Goal: Task Accomplishment & Management: Complete application form

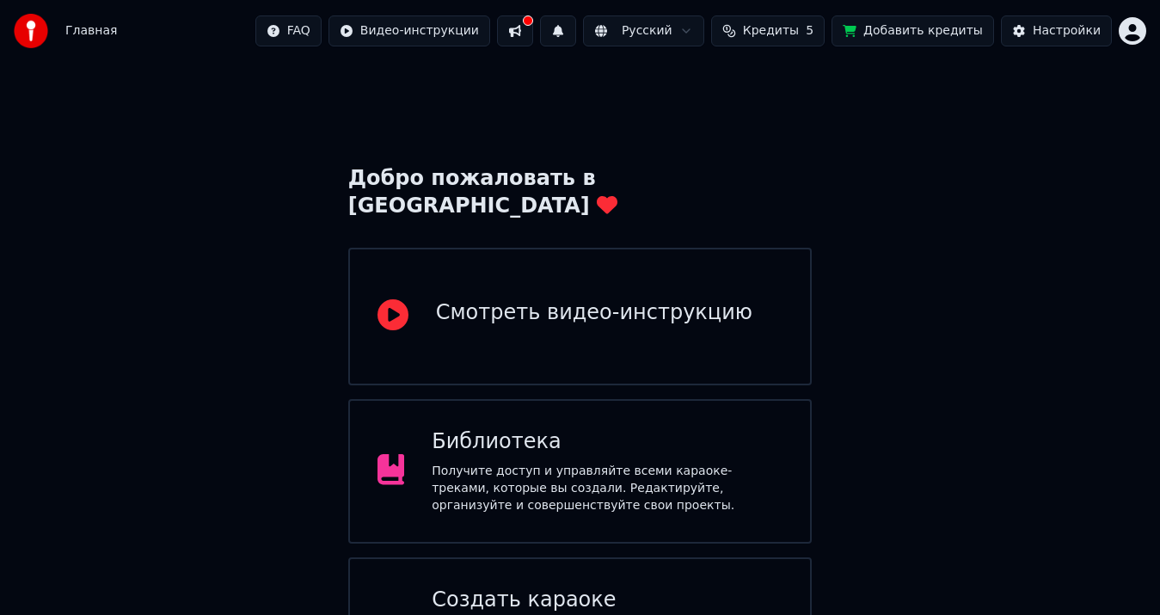
click at [597, 587] on div "Создать караоке" at bounding box center [607, 601] width 351 height 28
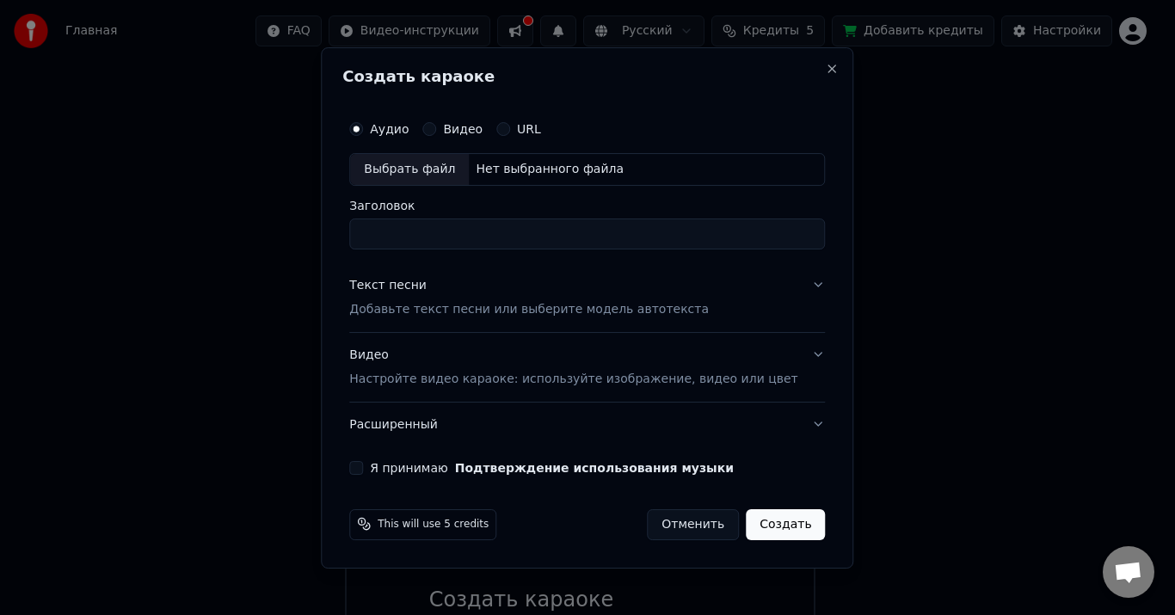
click at [461, 170] on div "Выбрать файл" at bounding box center [409, 169] width 119 height 31
drag, startPoint x: 591, startPoint y: 233, endPoint x: 439, endPoint y: 236, distance: 151.4
click at [439, 236] on input "**********" at bounding box center [587, 233] width 476 height 31
drag, startPoint x: 469, startPoint y: 239, endPoint x: 459, endPoint y: 240, distance: 9.5
click at [459, 240] on input "**********" at bounding box center [587, 233] width 476 height 31
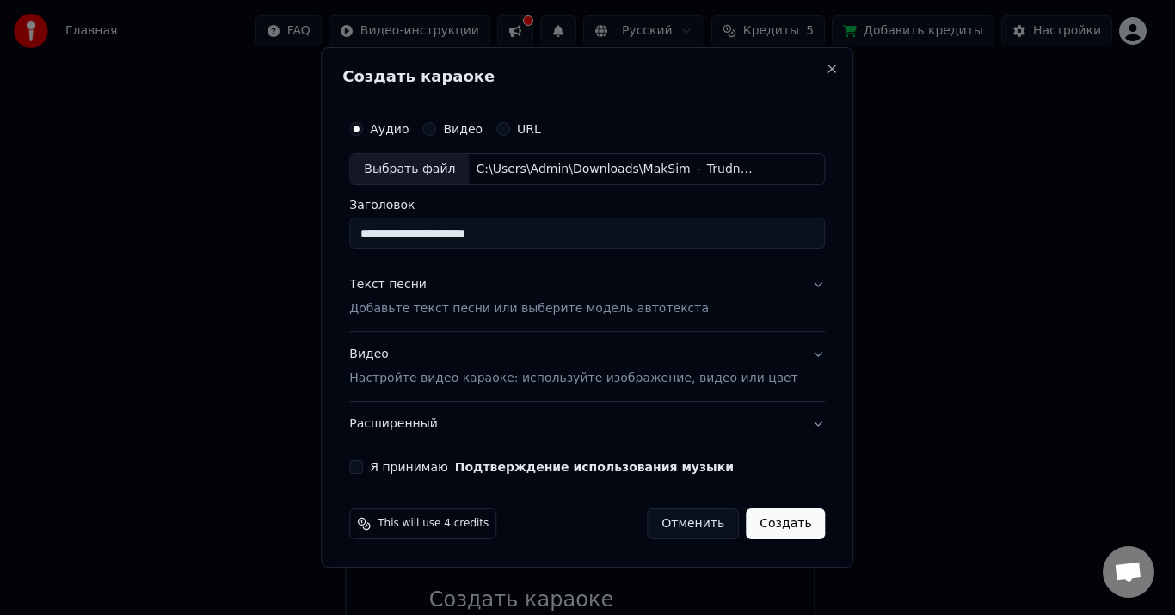
click at [433, 237] on input "**********" at bounding box center [587, 233] width 476 height 31
drag, startPoint x: 427, startPoint y: 233, endPoint x: 378, endPoint y: 236, distance: 49.1
click at [378, 236] on input "**********" at bounding box center [587, 233] width 476 height 31
paste input
type input "**********"
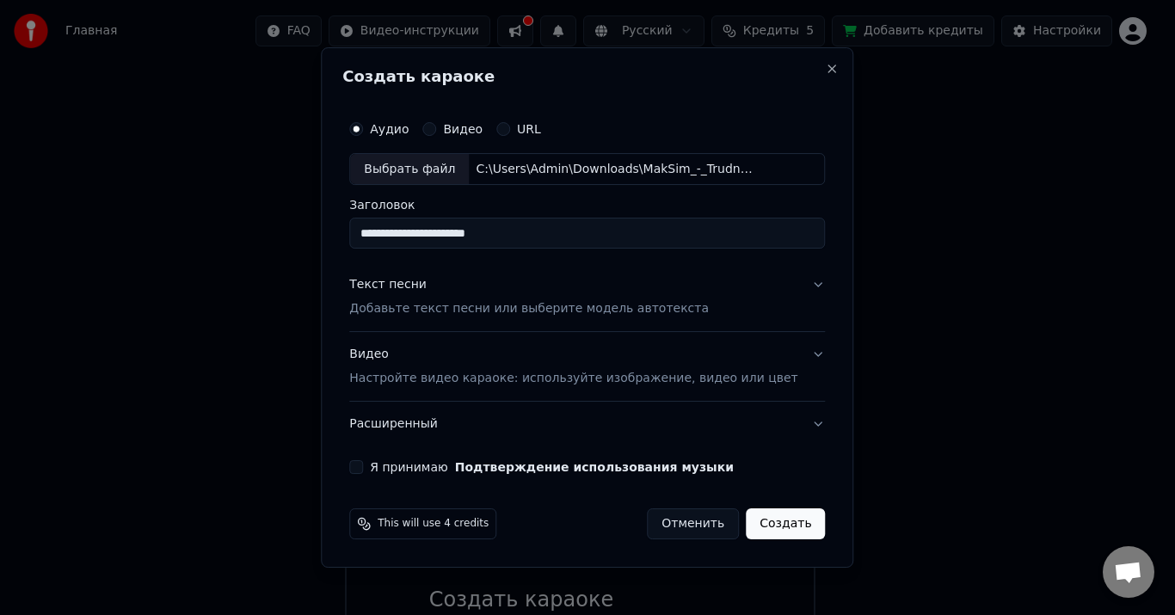
click at [474, 310] on p "Добавьте текст песни или выберите модель автотекста" at bounding box center [528, 309] width 359 height 17
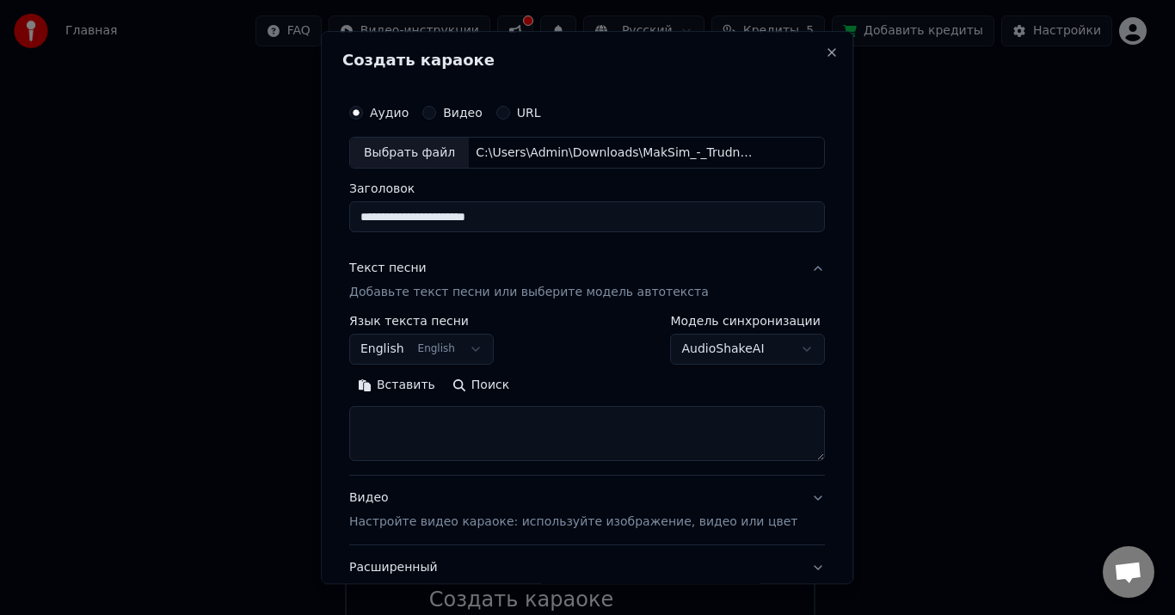
click at [432, 421] on textarea at bounding box center [587, 434] width 476 height 55
click at [427, 389] on button "Вставить" at bounding box center [396, 386] width 95 height 28
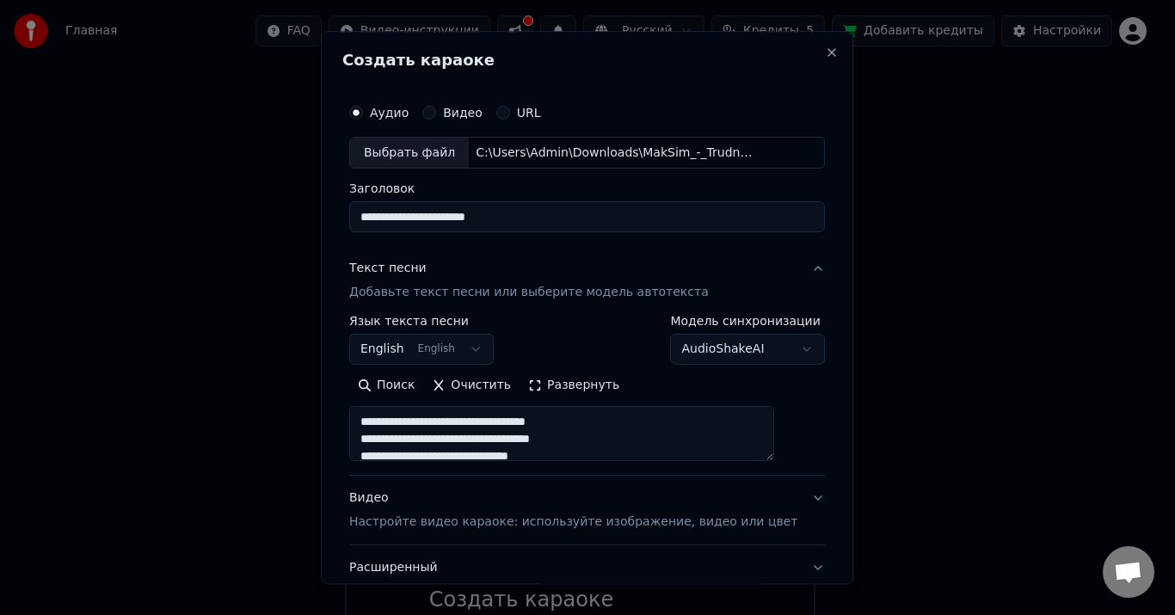
click at [475, 349] on button "English English" at bounding box center [421, 350] width 144 height 31
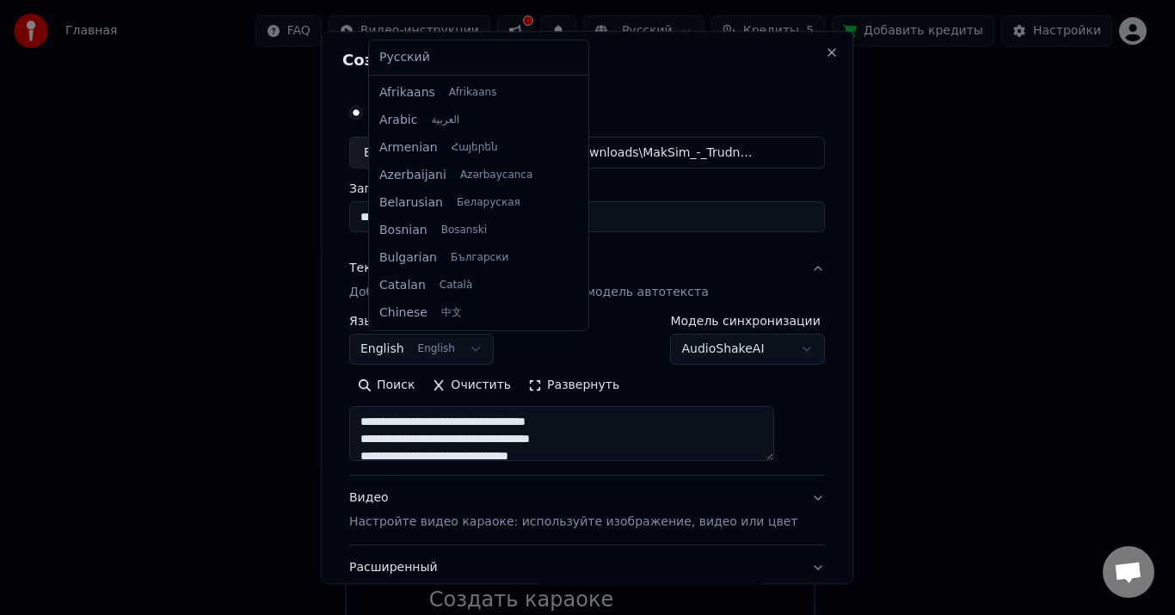
type textarea "**********"
select select "**"
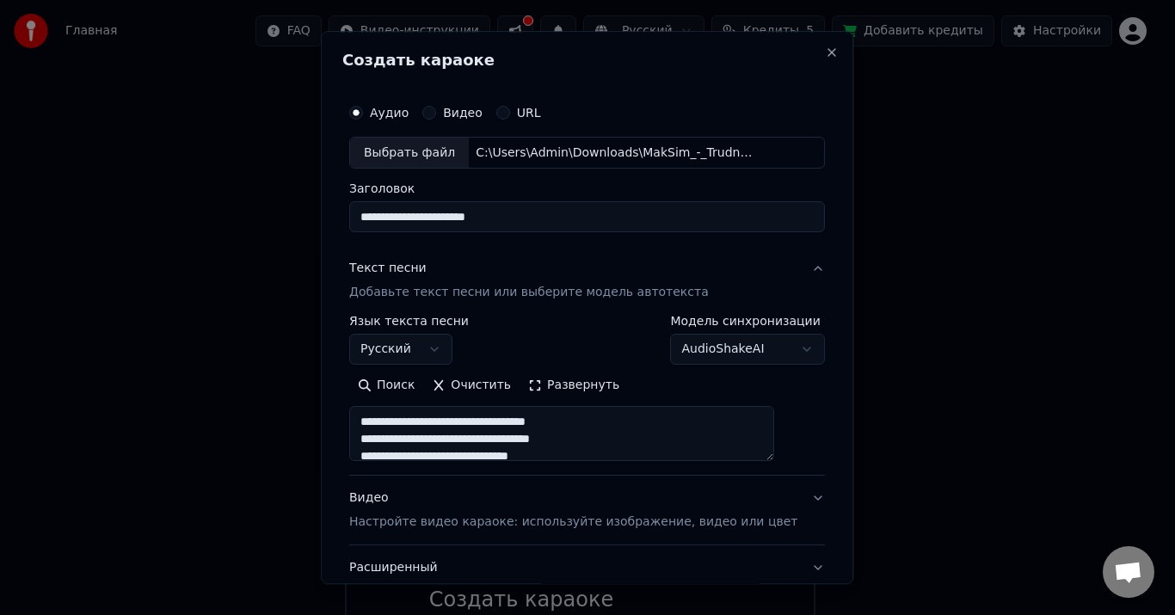
scroll to position [86, 0]
click at [420, 522] on p "Настройте видео караоке: используйте изображение, видео или цвет" at bounding box center [573, 522] width 448 height 17
type textarea "**********"
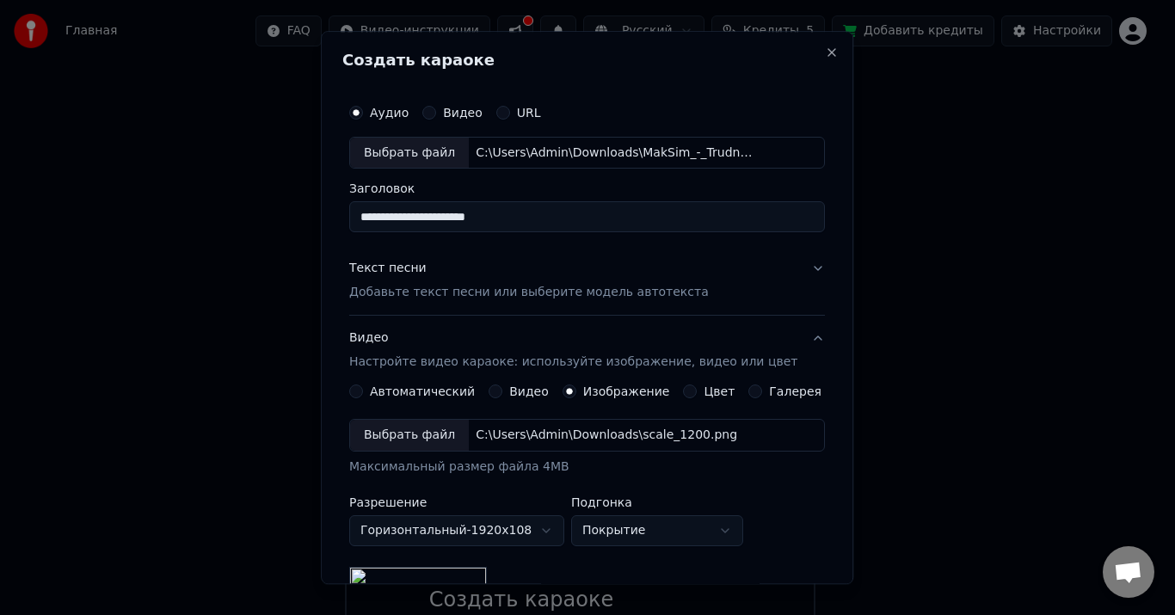
scroll to position [172, 0]
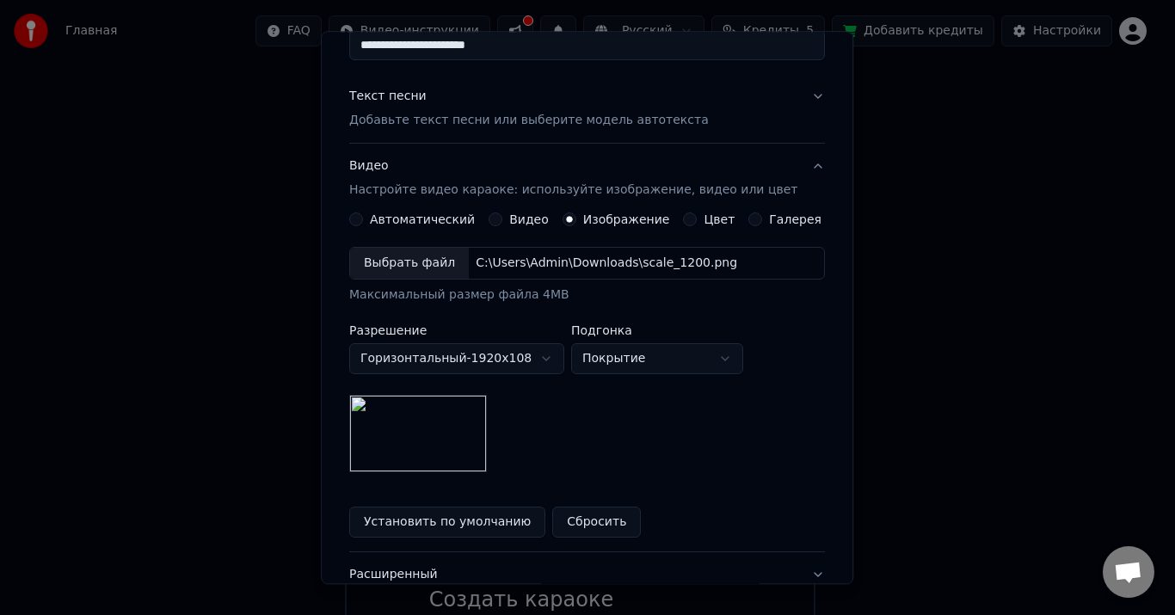
click at [575, 521] on button "Сбросить" at bounding box center [597, 522] width 89 height 31
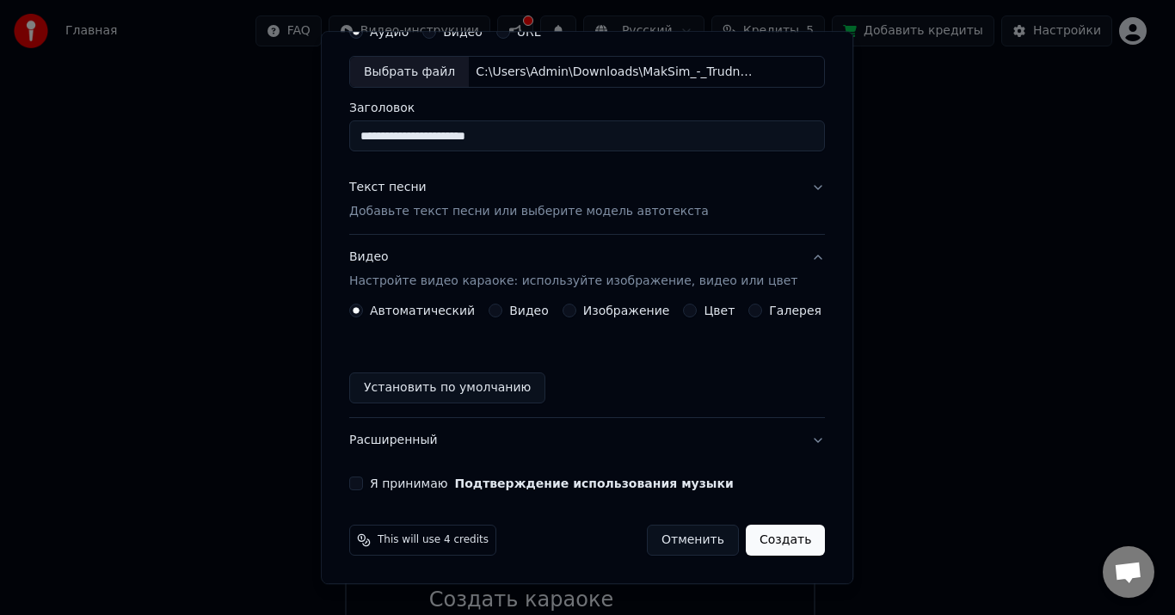
scroll to position [81, 0]
click at [587, 312] on label "Изображение" at bounding box center [626, 311] width 87 height 12
click at [576, 312] on button "Изображение" at bounding box center [569, 311] width 14 height 14
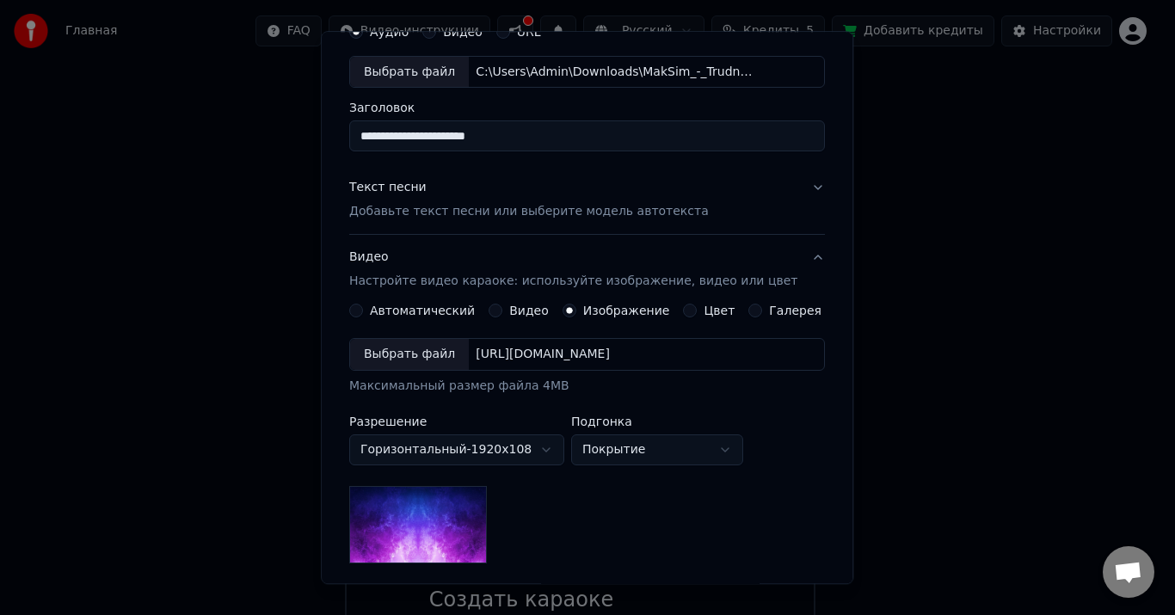
click at [435, 345] on div "Выбрать файл" at bounding box center [409, 355] width 119 height 31
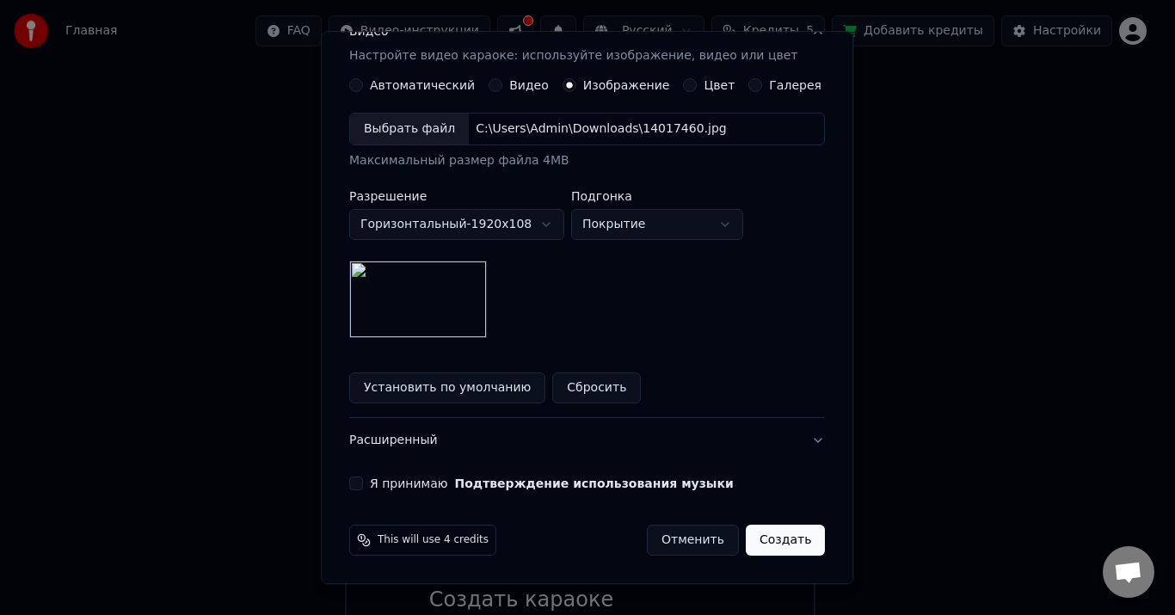
scroll to position [0, 0]
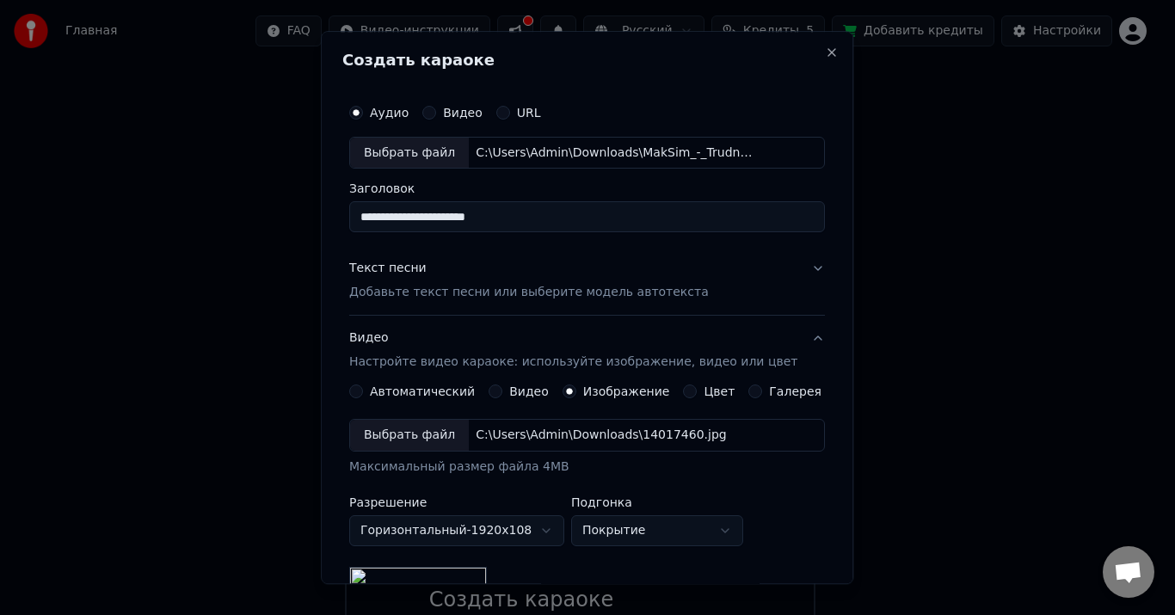
click at [464, 298] on p "Добавьте текст песни или выберите модель автотекста" at bounding box center [528, 293] width 359 height 17
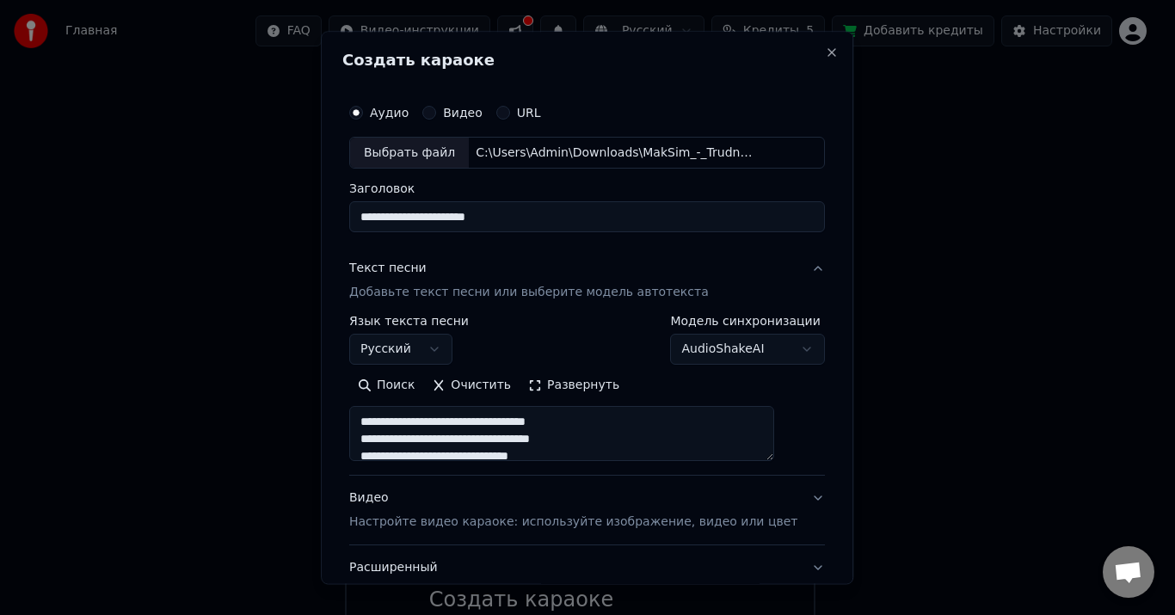
click at [512, 390] on button "Очистить" at bounding box center [472, 386] width 96 height 28
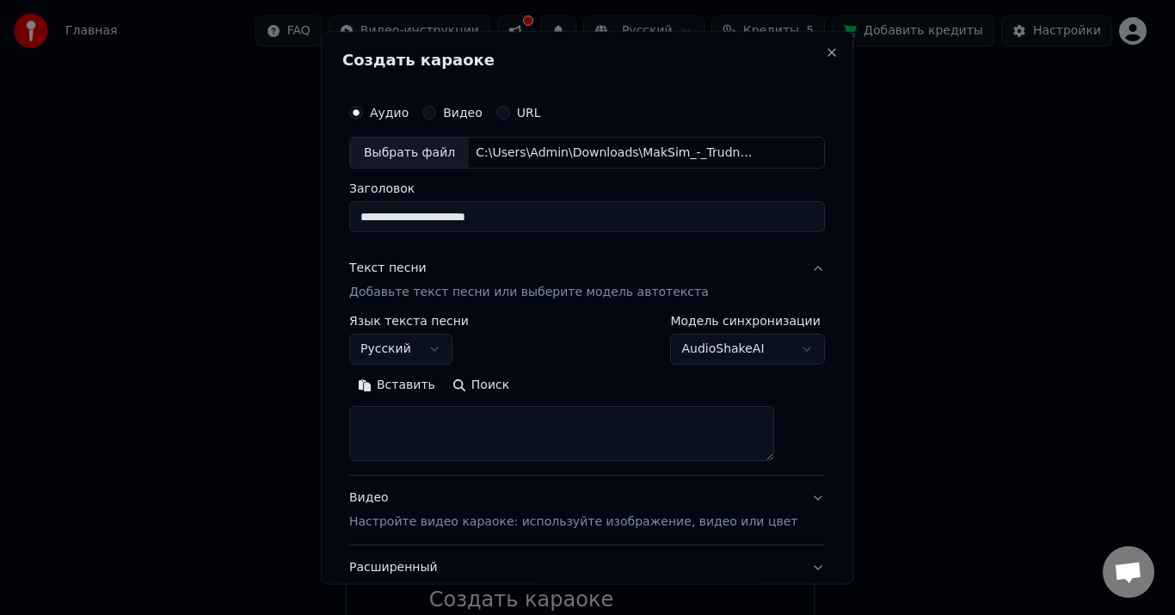
click at [408, 386] on button "Вставить" at bounding box center [396, 386] width 95 height 28
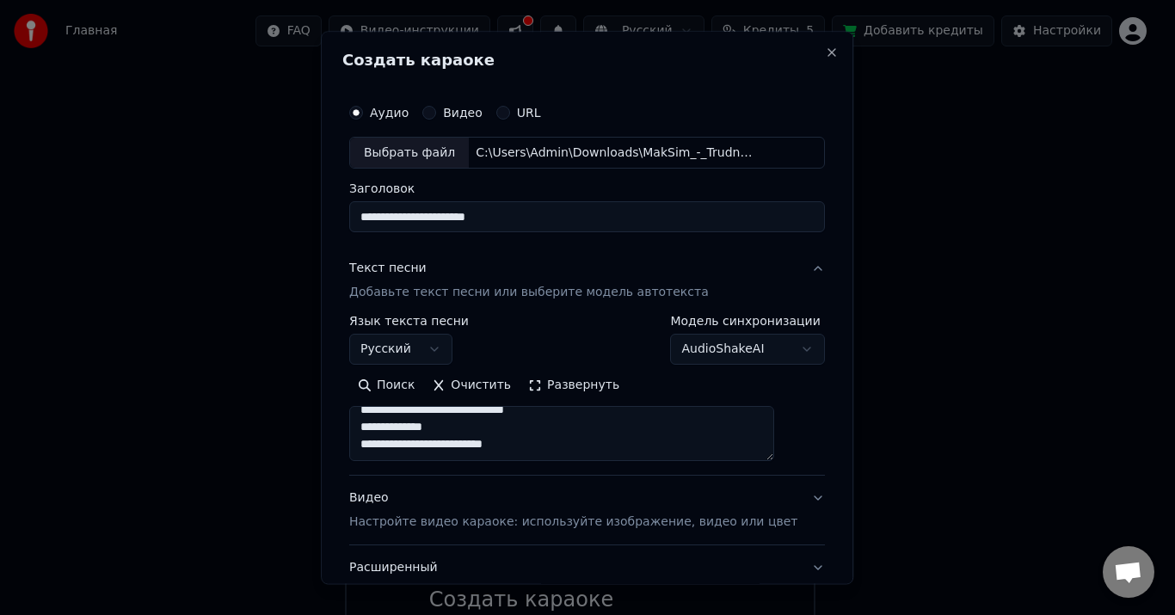
scroll to position [127, 0]
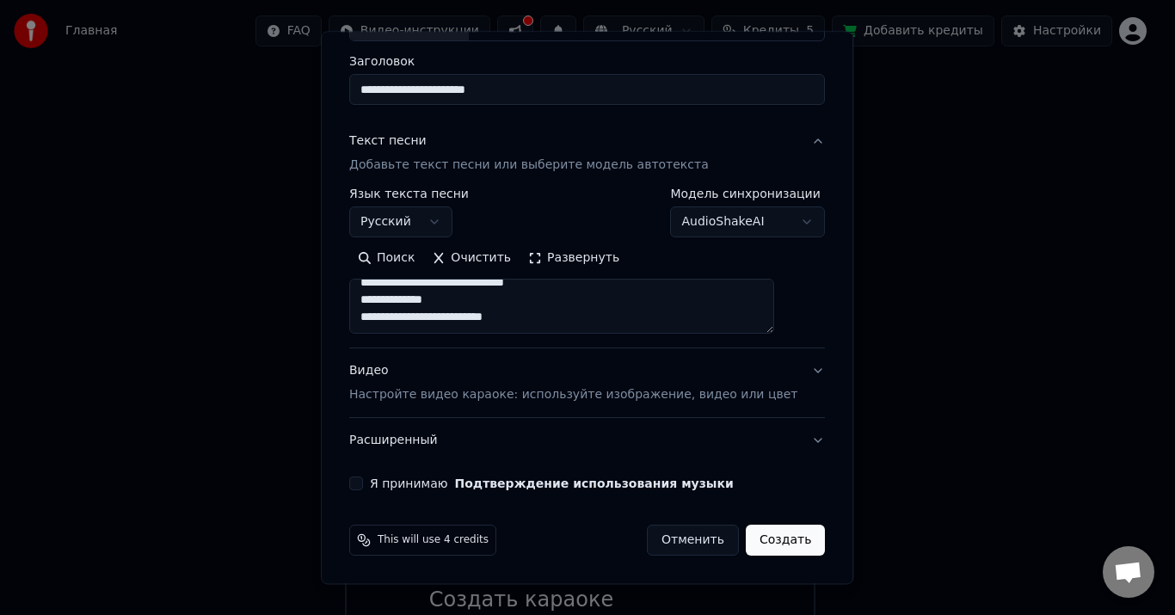
click at [363, 485] on button "Я принимаю Подтверждение использования музыки" at bounding box center [356, 484] width 14 height 14
click at [746, 547] on button "Создать" at bounding box center [785, 540] width 79 height 31
type textarea "**********"
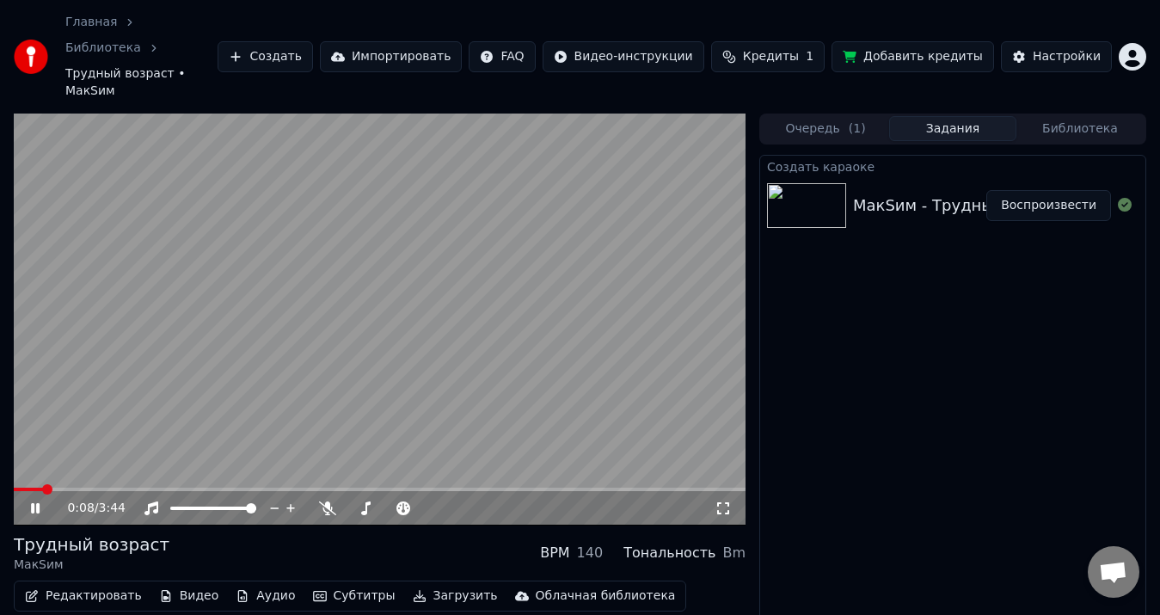
click at [340, 341] on video at bounding box center [380, 320] width 732 height 412
click at [359, 302] on video at bounding box center [380, 320] width 732 height 412
click at [406, 584] on button "Загрузить" at bounding box center [455, 596] width 99 height 24
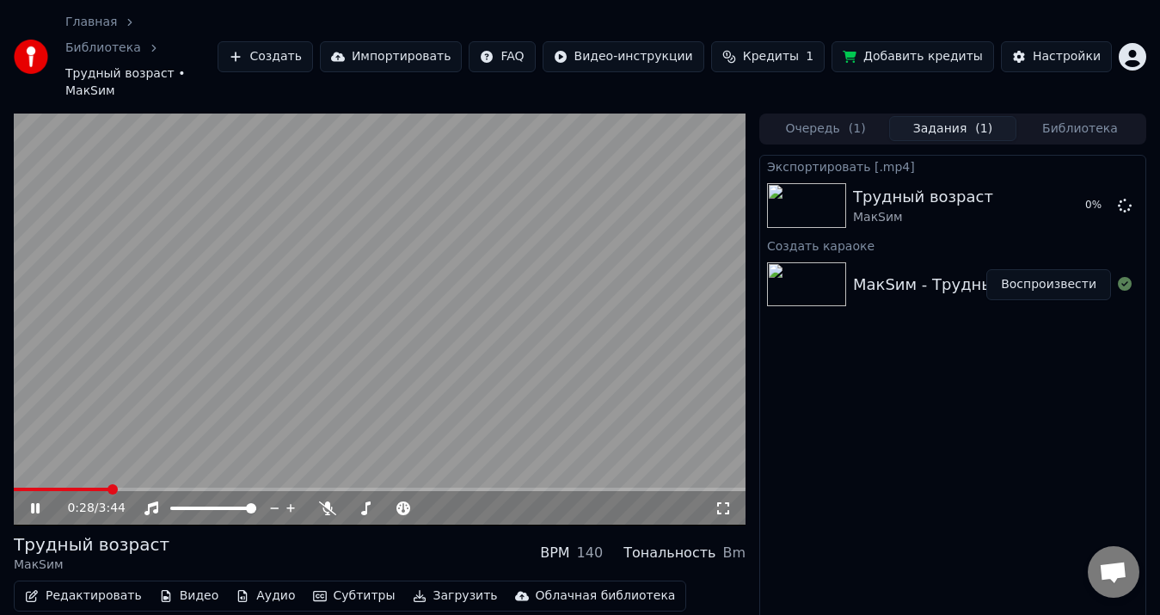
scroll to position [20, 0]
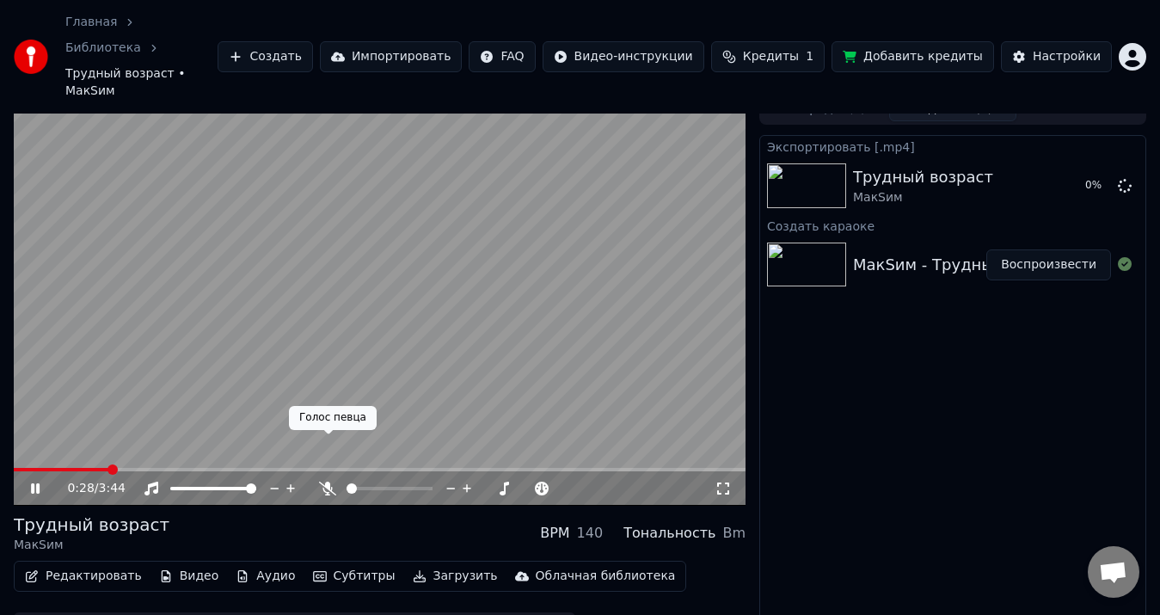
click at [336, 480] on div at bounding box center [405, 488] width 138 height 17
click at [330, 482] on icon at bounding box center [327, 489] width 17 height 14
click at [327, 482] on icon at bounding box center [327, 489] width 9 height 14
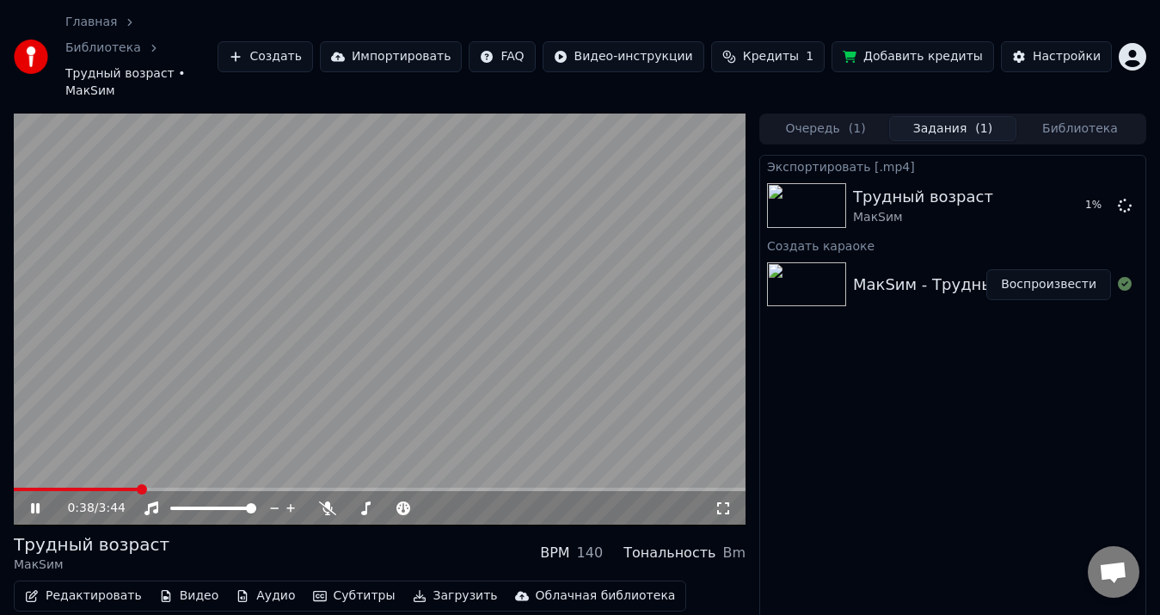
click at [37, 503] on icon at bounding box center [35, 508] width 9 height 10
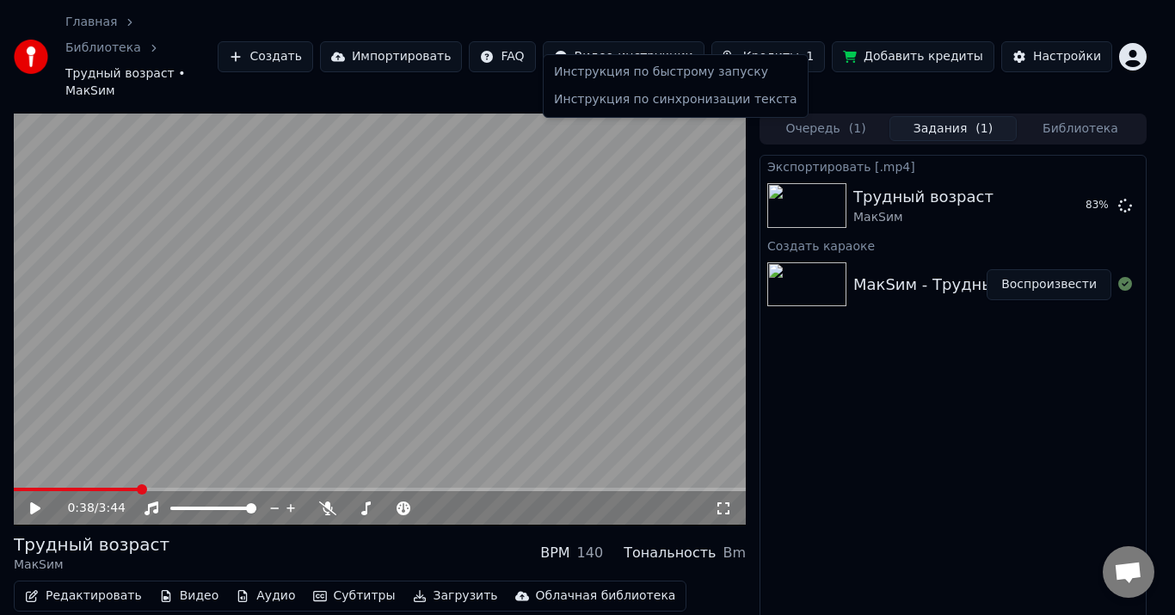
click at [599, 33] on html "Главная Библиотека Трудный возраст • МакSим Создать Импортировать FAQ Видео-инс…" at bounding box center [587, 307] width 1175 height 615
click at [1056, 162] on html "Главная Библиотека Трудный возраст • МакSим Создать Импортировать FAQ Видео-инс…" at bounding box center [587, 307] width 1175 height 615
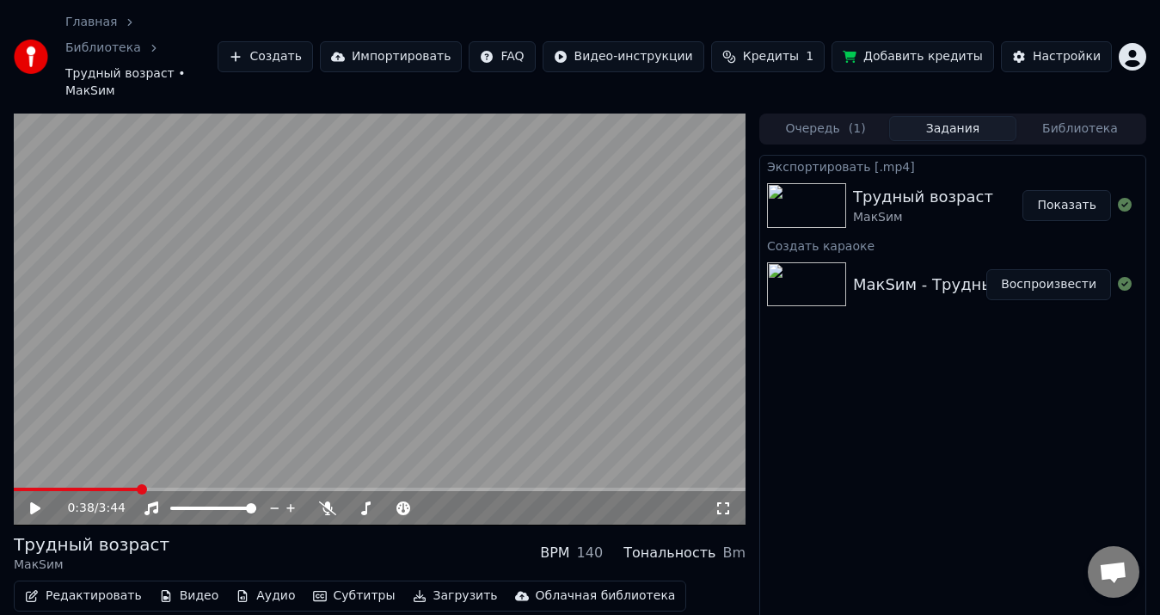
click at [1072, 190] on button "Показать" at bounding box center [1067, 205] width 89 height 31
click at [14, 484] on span at bounding box center [19, 489] width 10 height 10
click at [326, 491] on div "0:00 / 3:44" at bounding box center [380, 508] width 732 height 34
click at [325, 501] on icon at bounding box center [327, 508] width 17 height 14
click at [43, 501] on icon at bounding box center [48, 508] width 40 height 14
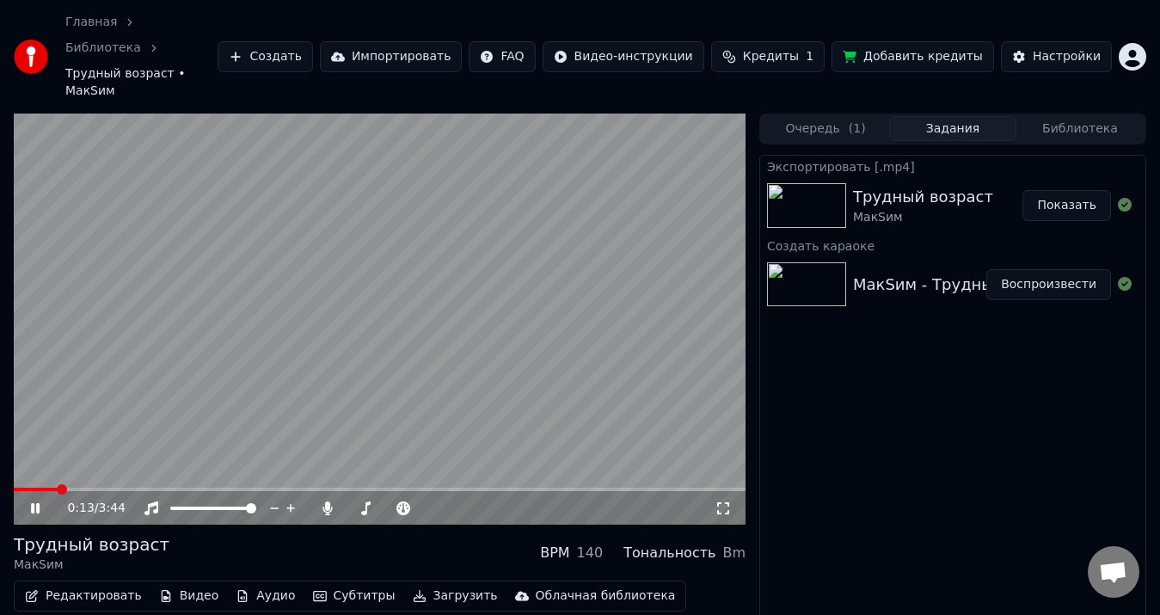
click at [32, 503] on icon at bounding box center [35, 508] width 9 height 10
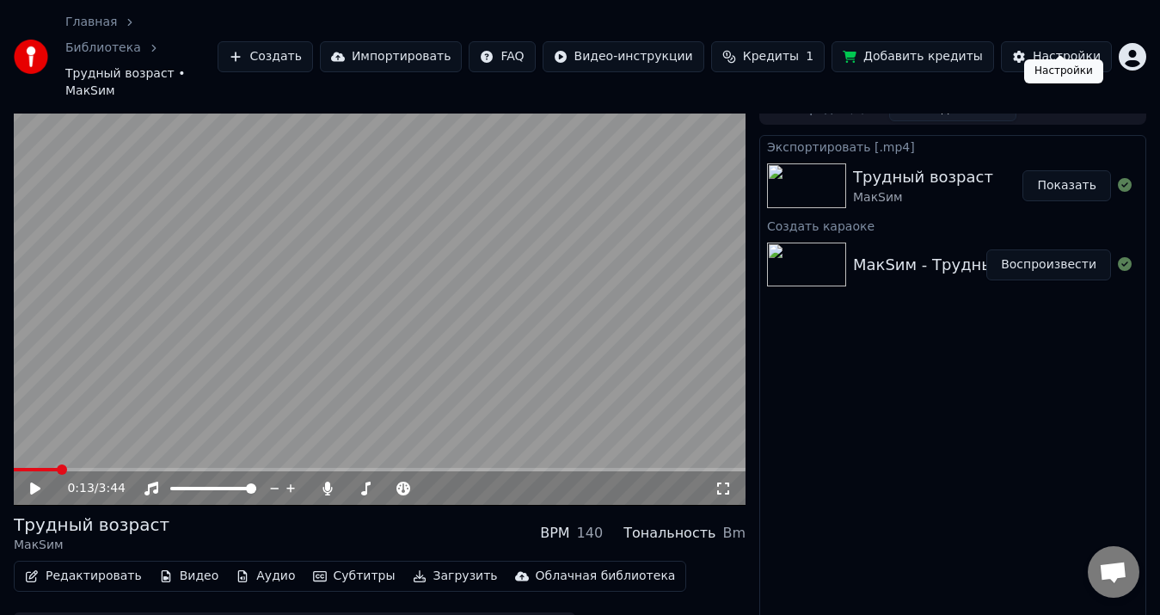
click at [1078, 48] on div "Настройки" at bounding box center [1067, 56] width 68 height 17
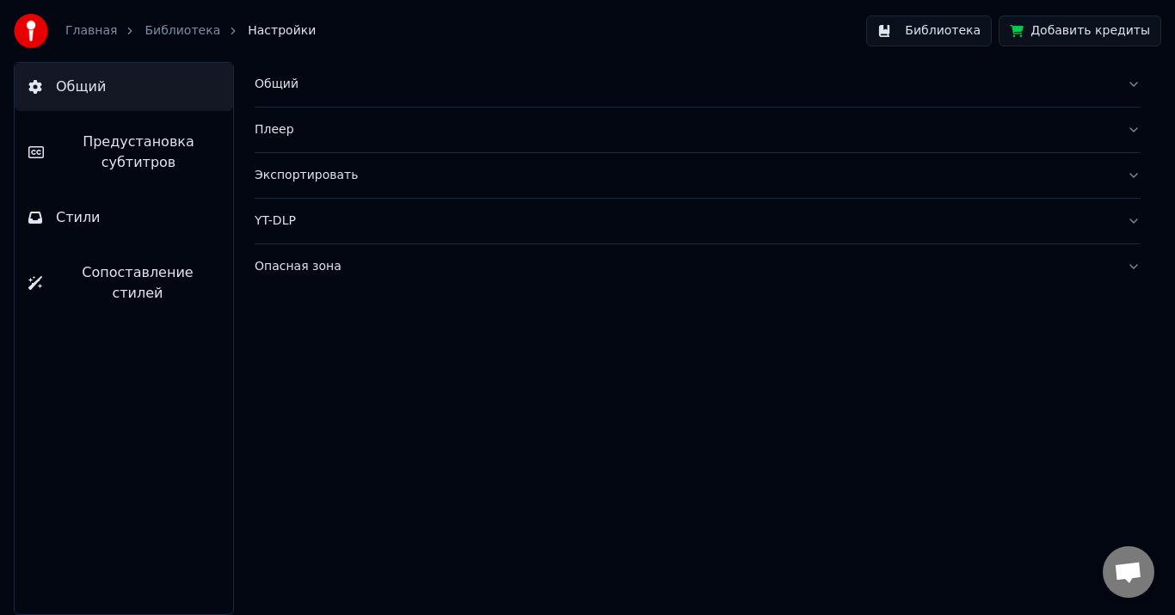
click at [179, 31] on link "Библиотека" at bounding box center [182, 30] width 76 height 17
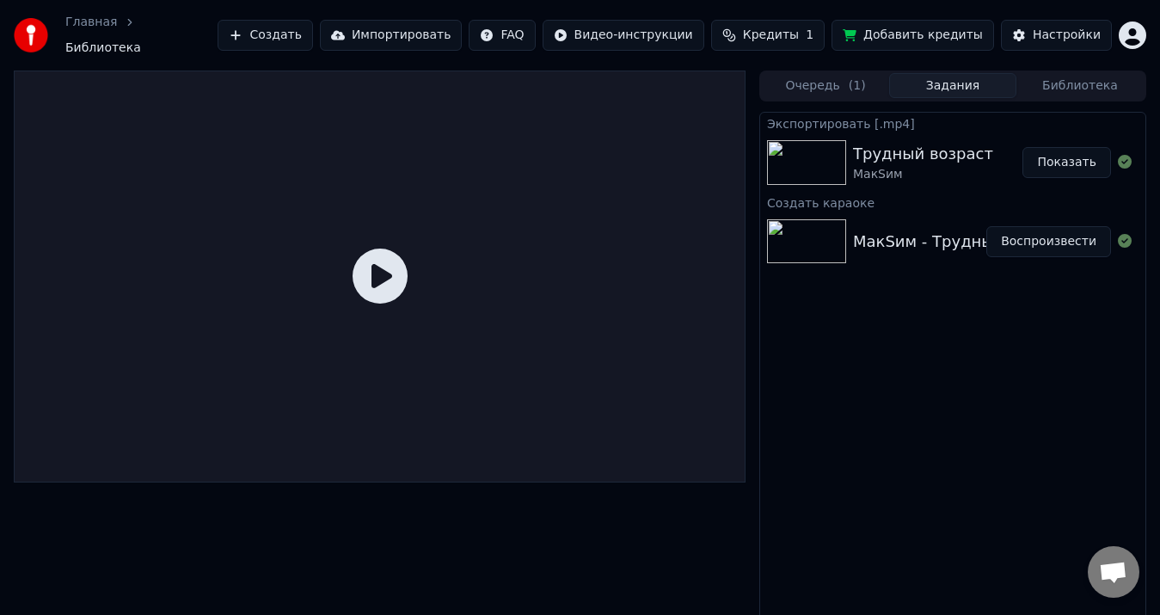
click at [789, 33] on span "Кредиты" at bounding box center [771, 35] width 56 height 17
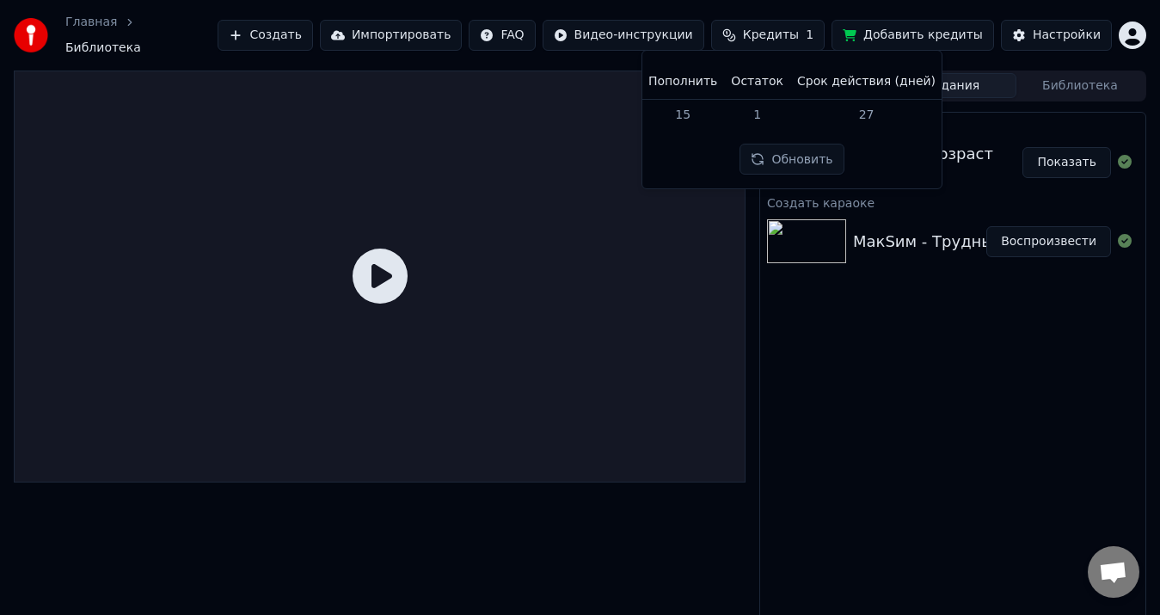
click at [773, 145] on button "Обновить" at bounding box center [792, 159] width 104 height 31
click at [1072, 29] on div "Настройки" at bounding box center [1067, 35] width 68 height 17
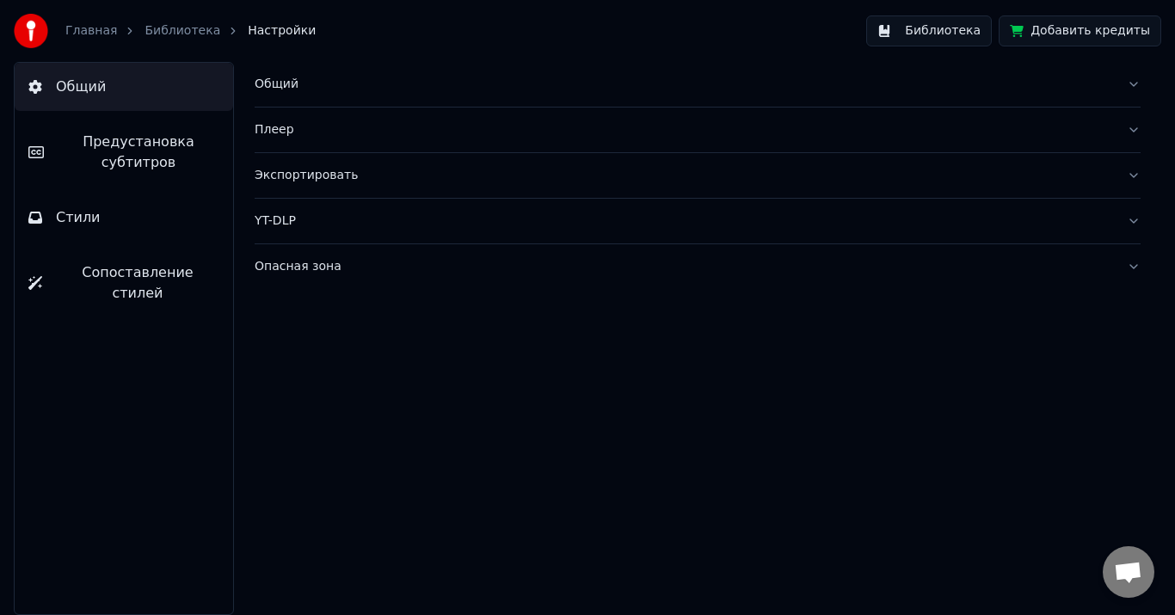
click at [89, 28] on link "Главная" at bounding box center [91, 30] width 52 height 17
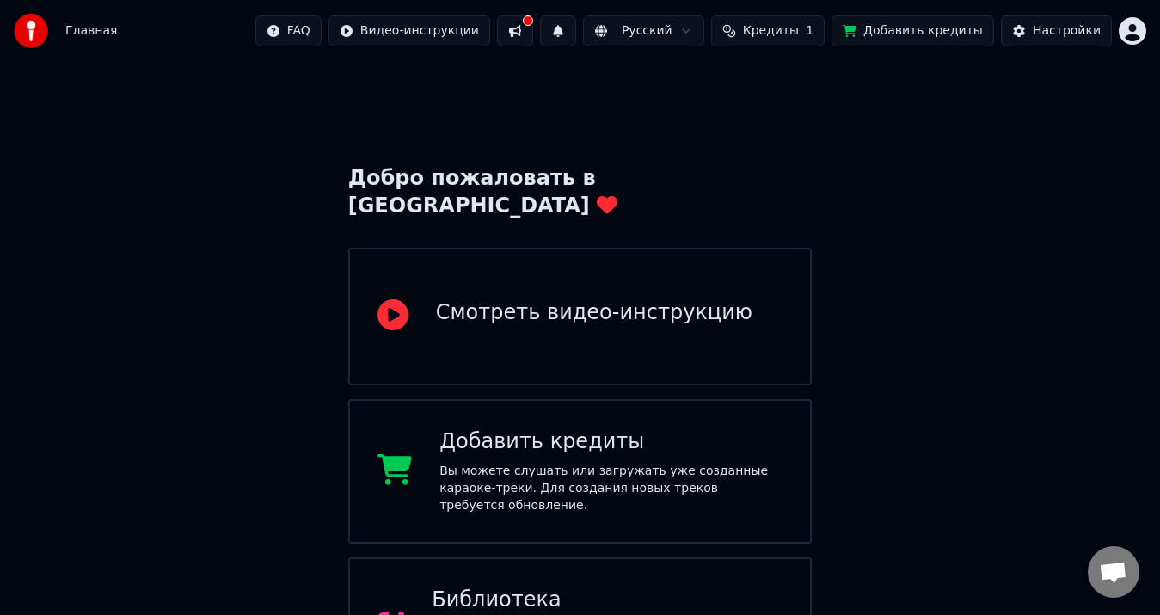
click at [1145, 27] on html "Главная FAQ Видео-инструкции Русский Кредиты 1 Добавить кредиты Настройки Добро…" at bounding box center [580, 545] width 1160 height 1090
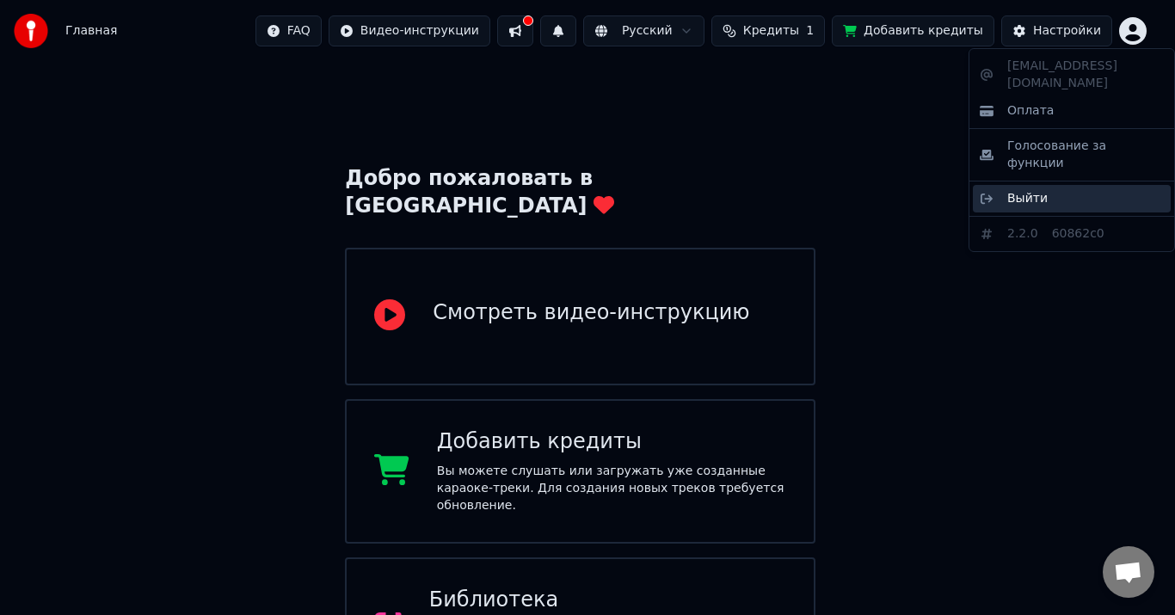
click at [1035, 190] on span "Выйти" at bounding box center [1027, 198] width 40 height 17
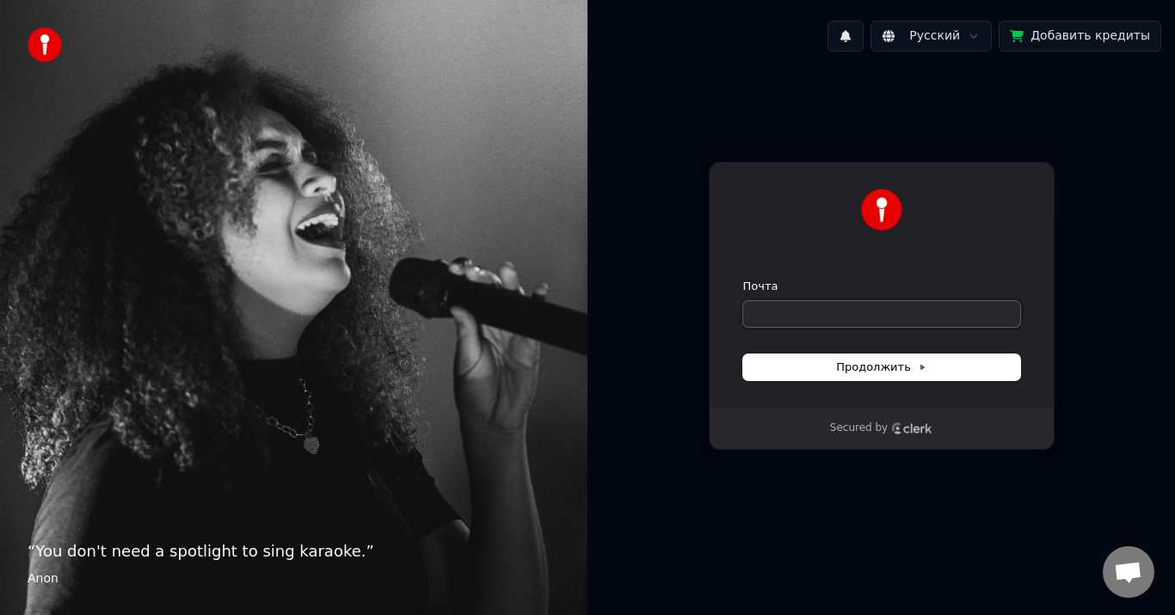
click at [790, 311] on input "Почта" at bounding box center [881, 314] width 277 height 26
click at [821, 310] on input "Почта" at bounding box center [881, 314] width 277 height 26
click at [593, 227] on div "Продолжить с помощью Google или Почта Продолжить Secured by" at bounding box center [880, 305] width 587 height 481
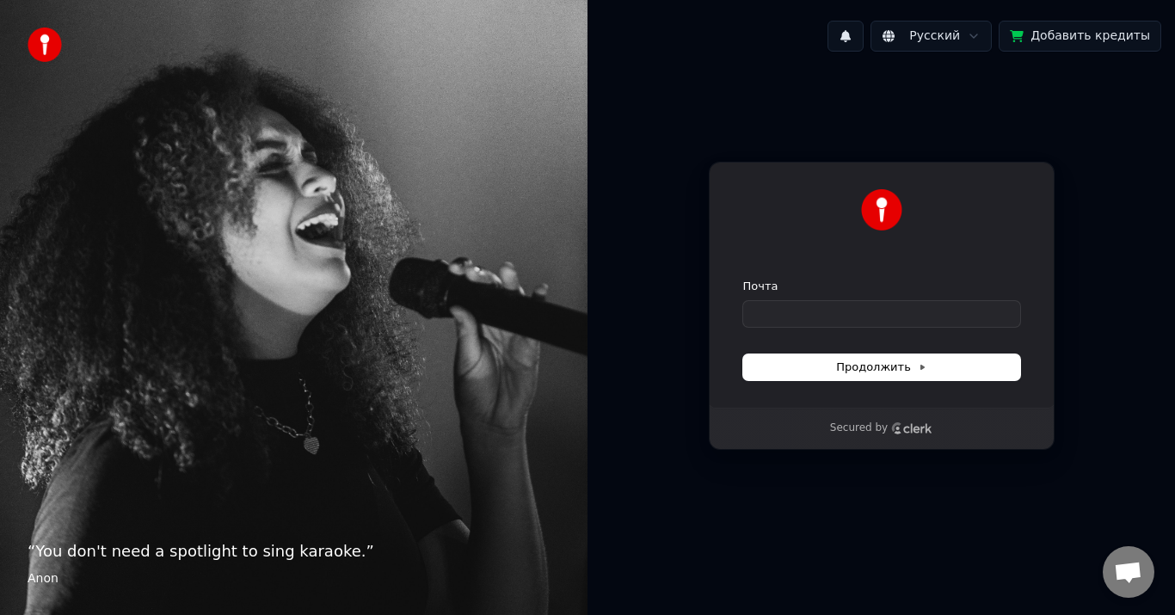
click at [551, 346] on div "“ You don't need a spotlight to sing karaoke. ” [PERSON_NAME]" at bounding box center [293, 307] width 587 height 615
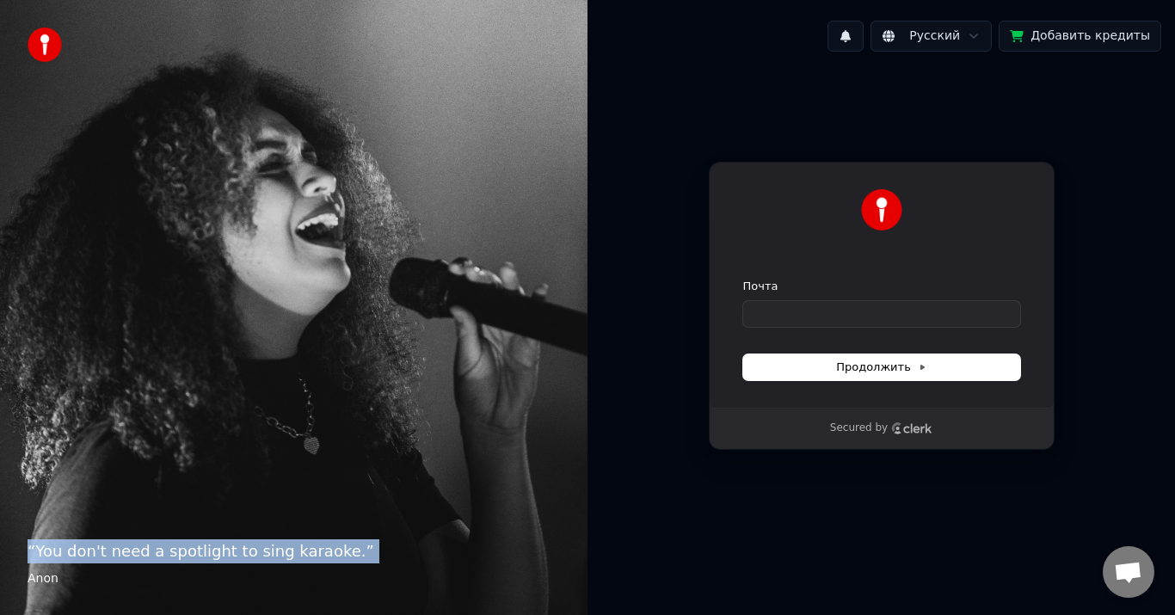
click at [551, 346] on div "“ You don't need a spotlight to sing karaoke. ” [PERSON_NAME]" at bounding box center [293, 307] width 587 height 615
click at [514, 320] on div "“ You don't need a spotlight to sing karaoke. ” [PERSON_NAME]" at bounding box center [293, 307] width 587 height 615
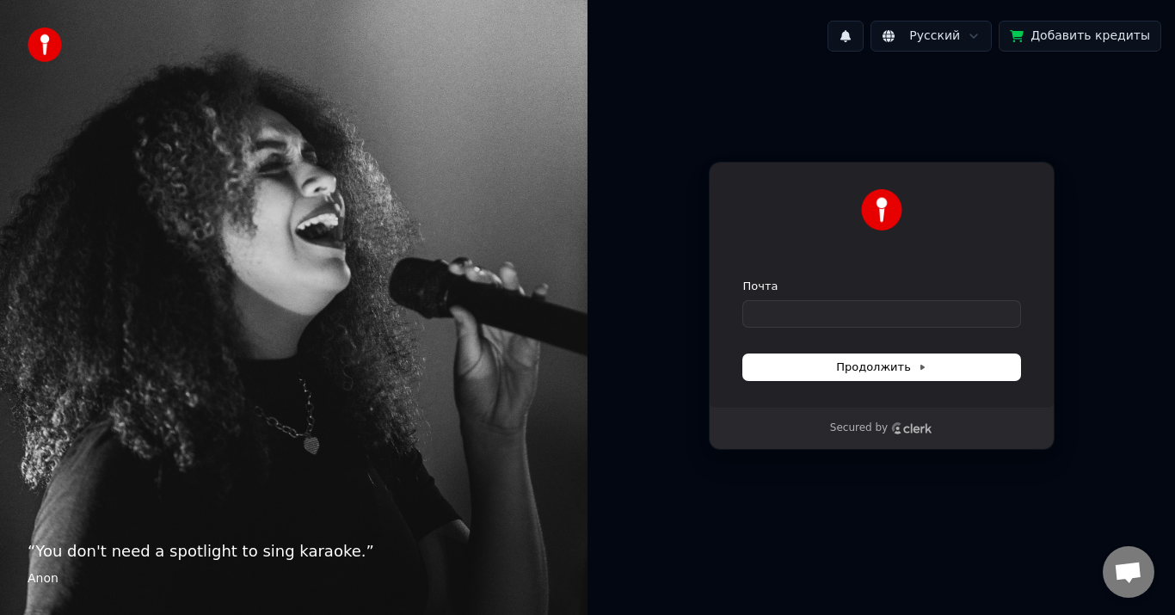
click at [514, 322] on div "“ You don't need a spotlight to sing karaoke. ” [PERSON_NAME]" at bounding box center [293, 307] width 587 height 615
drag, startPoint x: 713, startPoint y: 107, endPoint x: 709, endPoint y: 96, distance: 11.7
click at [709, 82] on div "Продолжить с помощью Google или Почта Продолжить Secured by" at bounding box center [880, 305] width 587 height 481
click at [709, 96] on div "Продолжить с помощью Google или Почта Продолжить Secured by" at bounding box center [880, 305] width 587 height 481
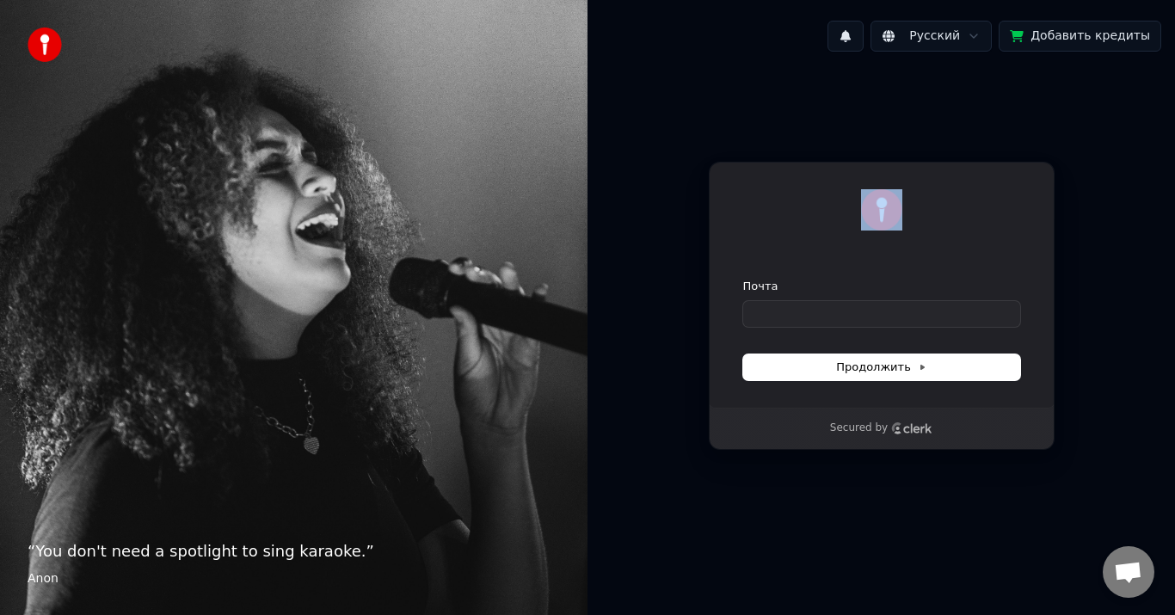
click at [713, 71] on div "Продолжить с помощью Google или Почта Продолжить Secured by" at bounding box center [880, 305] width 587 height 481
drag, startPoint x: 877, startPoint y: 70, endPoint x: 877, endPoint y: 169, distance: 99.8
click at [877, 169] on div "Продолжить с помощью Google или Почта Продолжить Secured by" at bounding box center [880, 305] width 587 height 481
drag, startPoint x: 880, startPoint y: 230, endPoint x: 918, endPoint y: 114, distance: 123.2
click at [918, 114] on div "Продолжить с помощью Google или Почта Продолжить Secured by" at bounding box center [880, 305] width 587 height 481
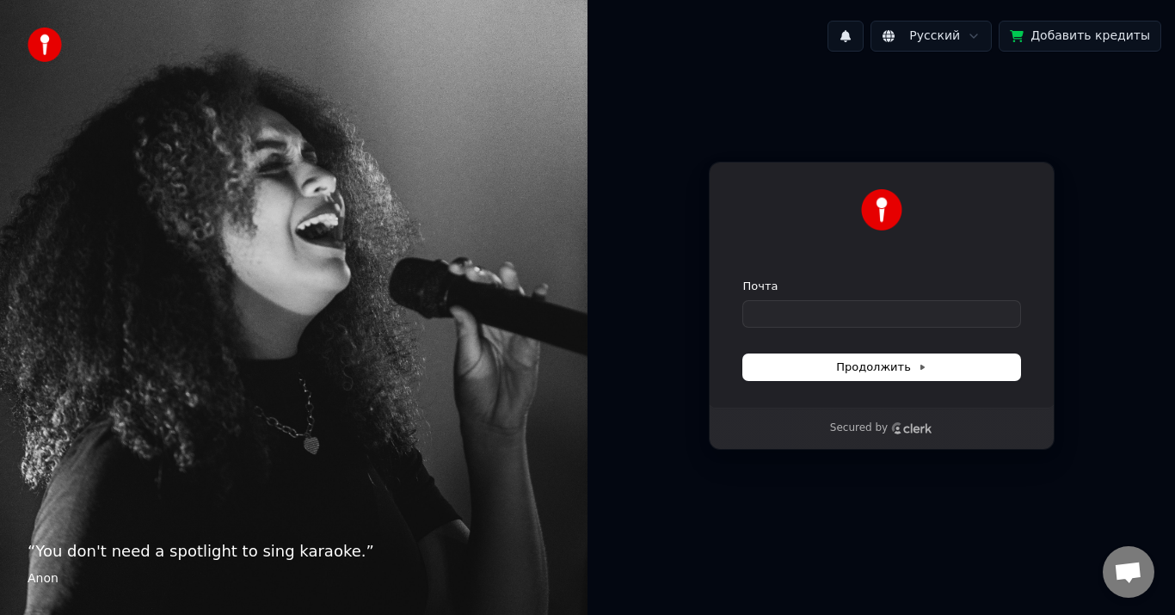
click at [918, 114] on div "Продолжить с помощью Google или Почта Продолжить Secured by" at bounding box center [880, 305] width 587 height 481
drag, startPoint x: 918, startPoint y: 114, endPoint x: 920, endPoint y: 206, distance: 92.9
click at [920, 206] on div "Продолжить с помощью Google или Почта Продолжить Secured by" at bounding box center [880, 305] width 587 height 481
click at [919, 78] on div "Продолжить с помощью Google или Почта Продолжить Secured by" at bounding box center [880, 305] width 587 height 481
click at [962, 161] on div "Продолжить с помощью Google или Почта Продолжить Secured by" at bounding box center [880, 305] width 587 height 481
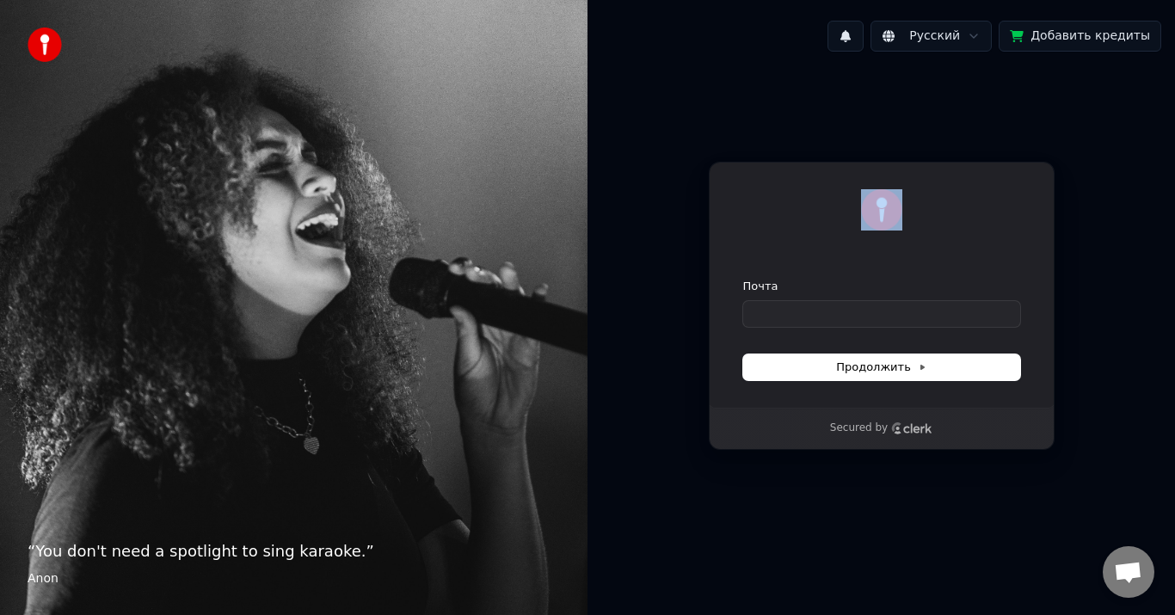
drag, startPoint x: 962, startPoint y: 161, endPoint x: 936, endPoint y: 194, distance: 42.8
click at [936, 194] on div "Продолжить с помощью Google или Почта Продолжить Secured by" at bounding box center [880, 305] width 587 height 481
click at [936, 194] on div at bounding box center [881, 209] width 277 height 41
drag, startPoint x: 936, startPoint y: 194, endPoint x: 938, endPoint y: 129, distance: 65.4
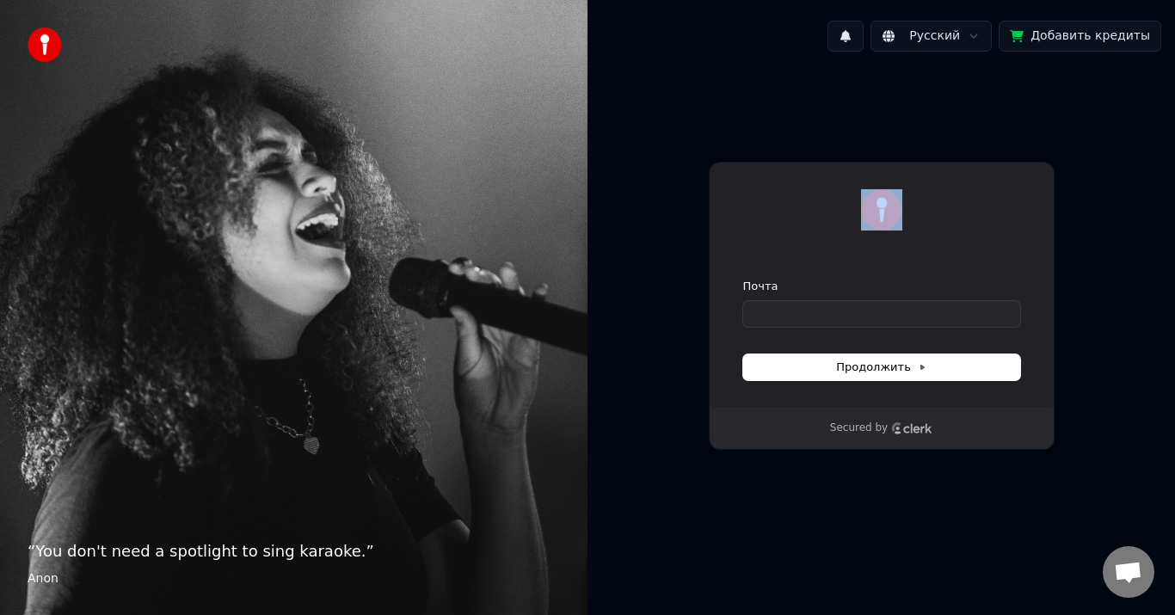
click at [938, 129] on div "Продолжить с помощью Google или Почта Продолжить Secured by" at bounding box center [880, 305] width 587 height 481
click at [957, 62] on body "“ You don't need a spotlight to sing karaoke. ” Anon Русский Добавить кредиты П…" at bounding box center [587, 307] width 1175 height 615
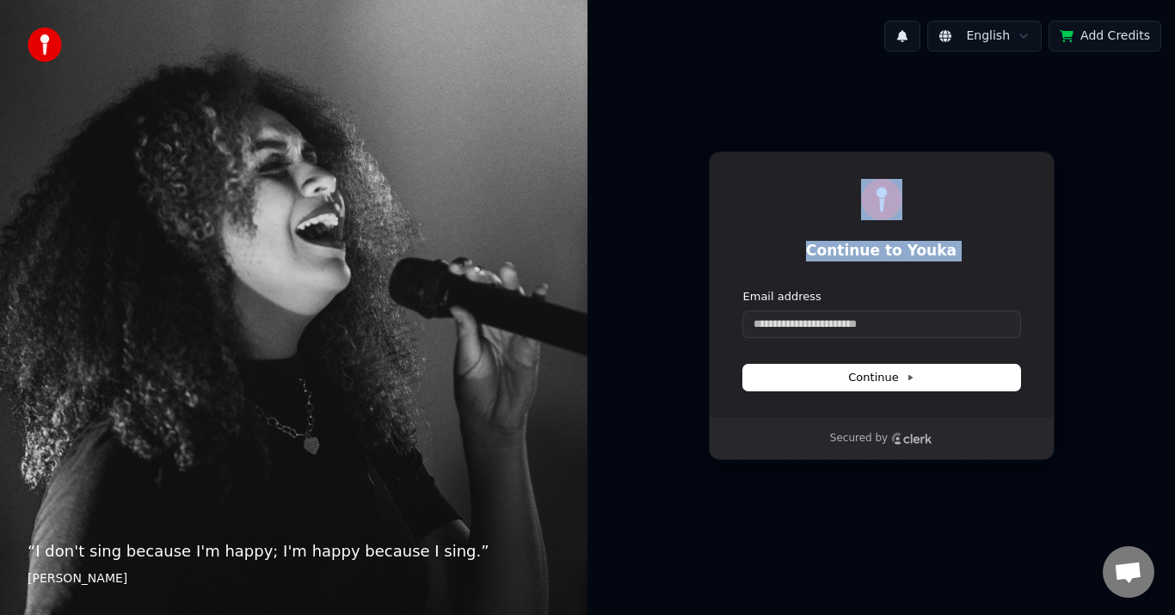
click at [957, 62] on div "English Add Credits" at bounding box center [880, 36] width 587 height 58
drag, startPoint x: 957, startPoint y: 62, endPoint x: 959, endPoint y: 83, distance: 21.6
click at [959, 83] on div "English Add Credits Continue to Youka Continue with Google or Email address Con…" at bounding box center [880, 307] width 587 height 615
click at [959, 83] on div "Continue to Youka Continue with Google or Email address Continue Secured by" at bounding box center [880, 305] width 587 height 481
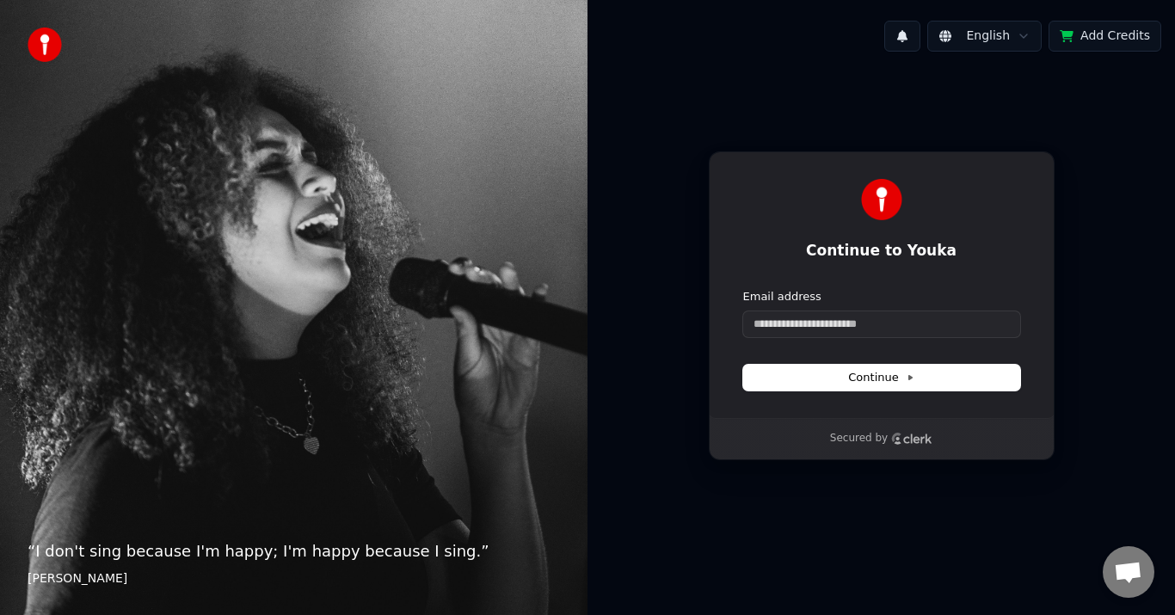
drag, startPoint x: 961, startPoint y: 53, endPoint x: 962, endPoint y: 73, distance: 19.8
click at [962, 73] on div "English Add Credits Continue to Youka Continue with Google or Email address Con…" at bounding box center [880, 307] width 587 height 615
click at [962, 73] on div "Continue to Youka Continue with Google or Email address Continue Secured by" at bounding box center [880, 305] width 587 height 481
click at [961, 175] on div "Continue to Youka Continue with Google or Email address Continue" at bounding box center [882, 284] width 346 height 267
drag, startPoint x: 965, startPoint y: 157, endPoint x: 952, endPoint y: 266, distance: 110.0
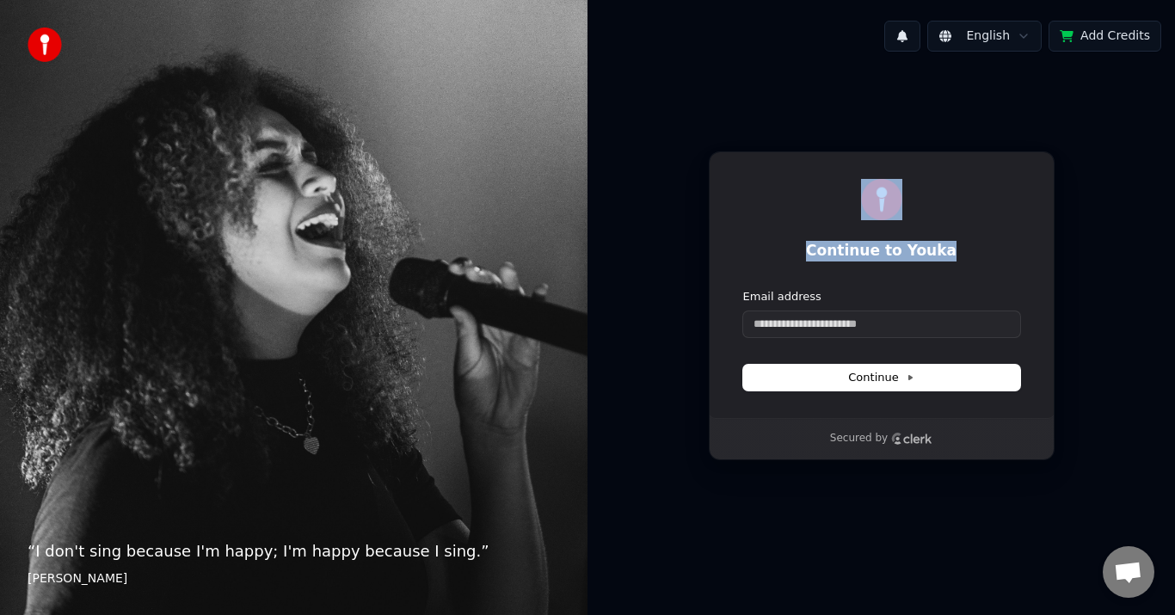
click at [952, 266] on div "Continue to Youka Continue with Google or Email address Continue" at bounding box center [882, 284] width 346 height 267
click at [934, 275] on div "Continue to Youka Continue with Google or Email address Continue" at bounding box center [882, 284] width 346 height 267
click at [966, 275] on div "Continue to Youka Continue with Google or Email address Continue" at bounding box center [882, 284] width 346 height 267
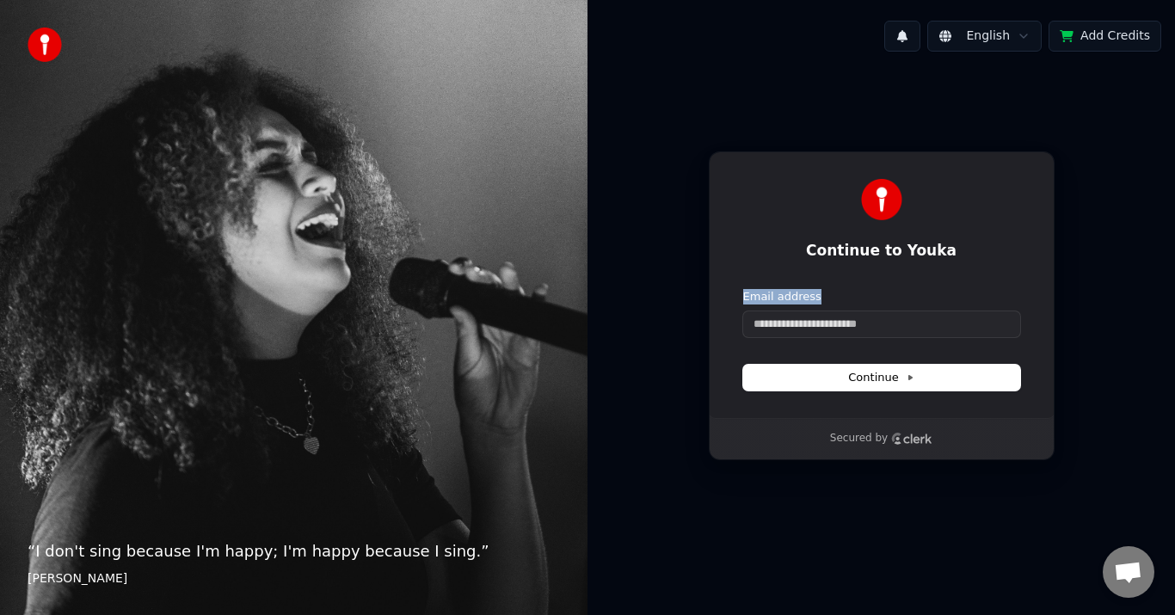
click at [966, 275] on div "Continue to Youka Continue with Google or Email address Continue" at bounding box center [882, 284] width 346 height 267
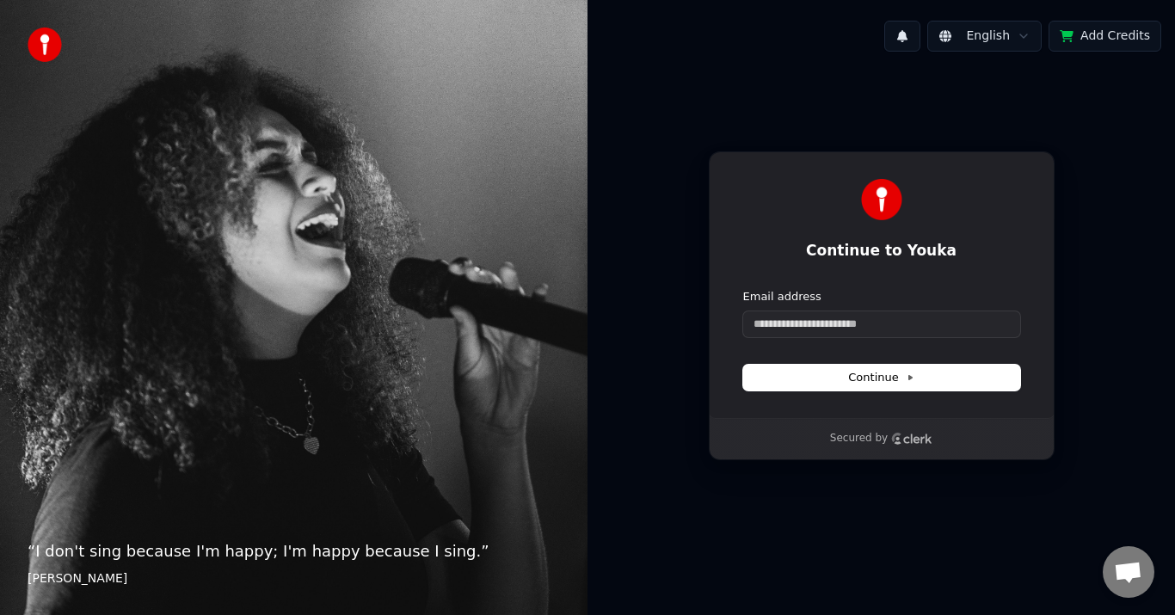
drag, startPoint x: 966, startPoint y: 275, endPoint x: 924, endPoint y: 102, distance: 177.7
click at [924, 102] on div "Continue to Youka Continue with Google or Email address Continue Secured by" at bounding box center [880, 305] width 587 height 481
drag, startPoint x: 924, startPoint y: 102, endPoint x: 925, endPoint y: 74, distance: 28.4
click at [925, 74] on div "Continue to Youka Continue with Google or Email address Continue Secured by" at bounding box center [880, 305] width 587 height 481
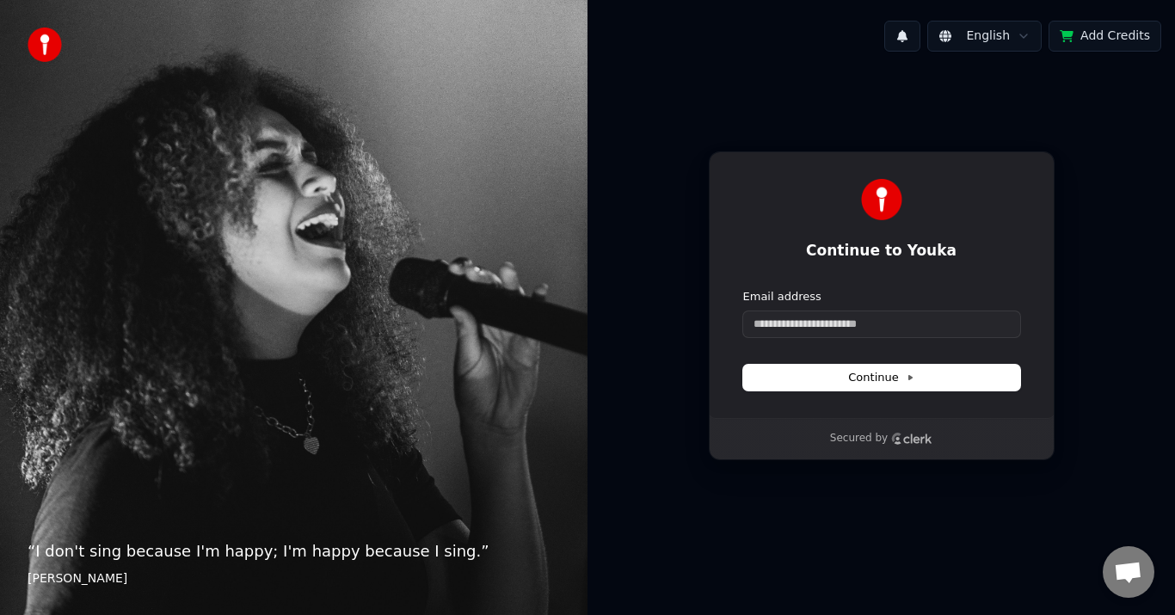
click at [950, 6] on div "English Add Credits Continue to Youka Continue with Google or Email address Con…" at bounding box center [880, 307] width 587 height 615
click at [949, 52] on div "English Add Credits" at bounding box center [880, 36] width 587 height 58
click at [982, 118] on div "Continue to Youka Continue with Google or Email address Continue Secured by" at bounding box center [880, 305] width 587 height 481
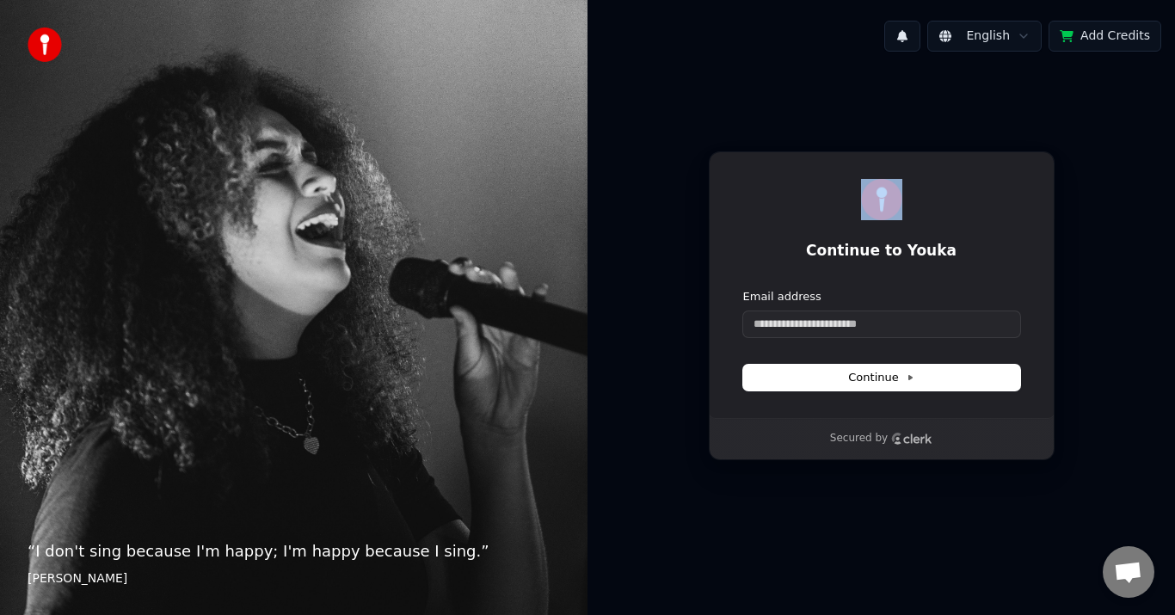
drag, startPoint x: 982, startPoint y: 118, endPoint x: 981, endPoint y: 79, distance: 38.7
click at [981, 79] on div "Continue to Youka Continue with Google or Email address Continue Secured by" at bounding box center [880, 305] width 587 height 481
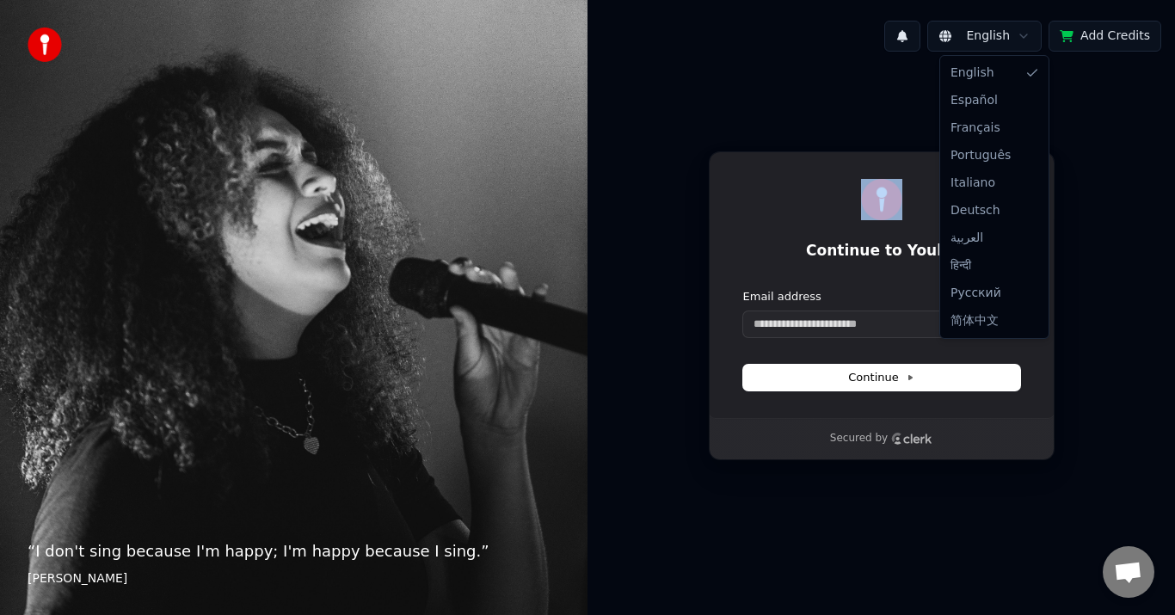
click at [967, 26] on html "“ [PERSON_NAME]'t sing because I'm happy; I'm happy because I sing. ” [PERSON_N…" at bounding box center [587, 307] width 1175 height 615
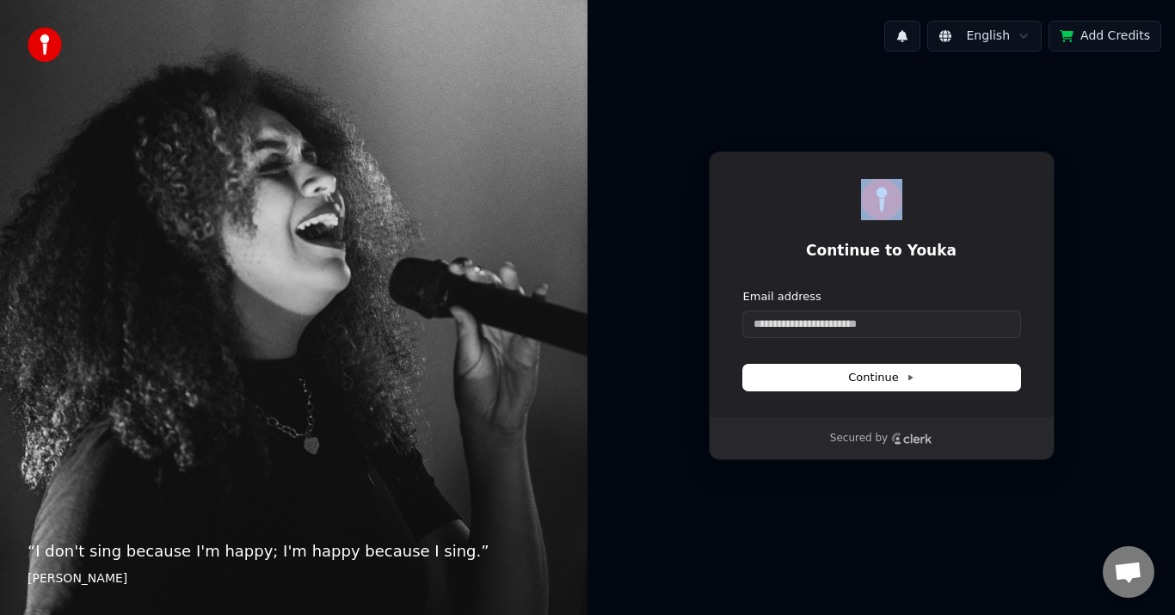
click at [967, 26] on html "“ [PERSON_NAME]'t sing because I'm happy; I'm happy because I sing. ” [PERSON_N…" at bounding box center [587, 307] width 1175 height 615
click at [976, 111] on div "Continue to Youka Continue with Google or Email address Continue Secured by" at bounding box center [880, 305] width 587 height 481
drag, startPoint x: 976, startPoint y: 111, endPoint x: 976, endPoint y: -20, distance: 130.7
click at [976, 0] on html "“ [PERSON_NAME]'t sing because I'm happy; I'm happy because I sing. ” [PERSON_N…" at bounding box center [587, 307] width 1175 height 615
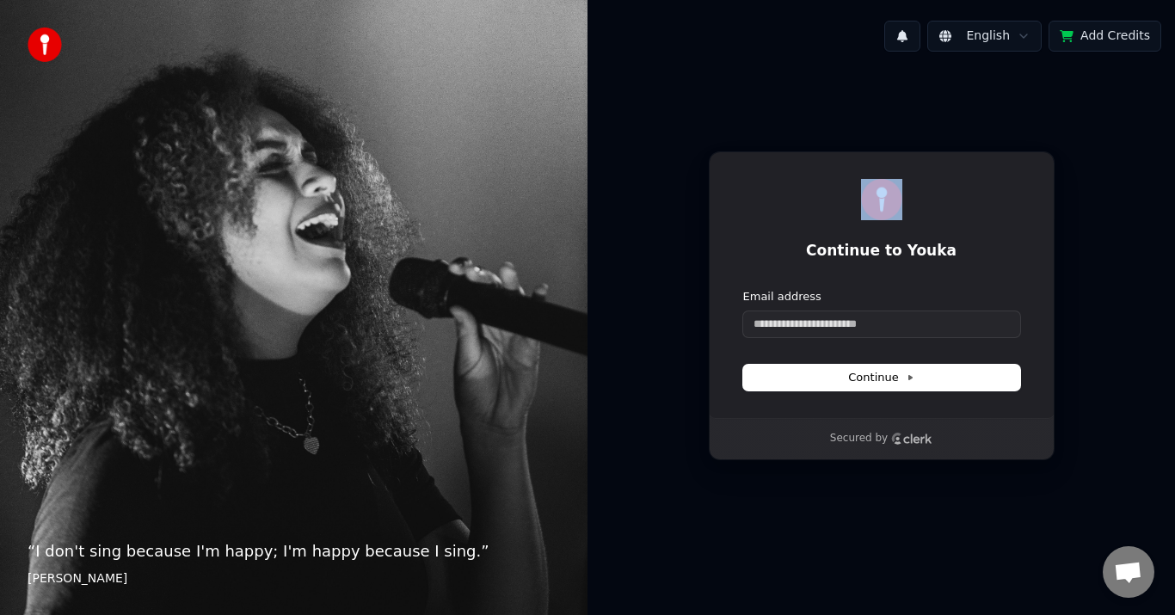
click at [897, 51] on div at bounding box center [902, 36] width 36 height 31
click at [897, 6] on div "English Add Credits Continue to Youka Continue with Google or Email address Con…" at bounding box center [880, 307] width 587 height 615
drag, startPoint x: 897, startPoint y: 6, endPoint x: 870, endPoint y: 64, distance: 63.5
click at [870, 64] on div "English Add Credits Continue to Youka Continue with Google or Email address Con…" at bounding box center [880, 307] width 587 height 615
click at [870, 64] on div "English Add Credits" at bounding box center [880, 36] width 587 height 58
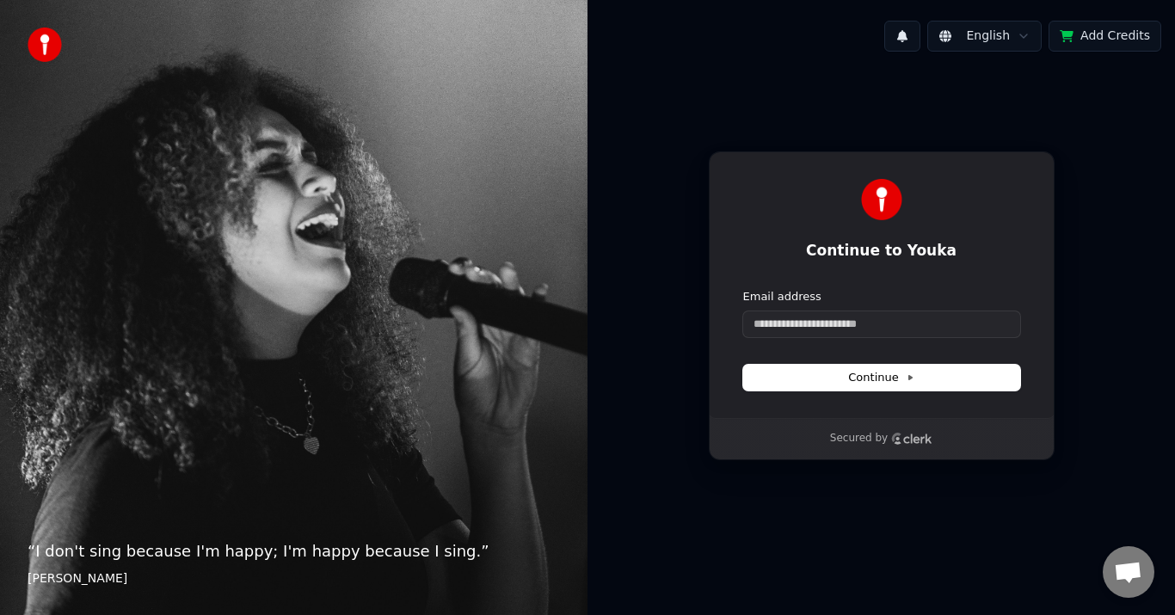
click at [795, 423] on div "Secured by" at bounding box center [881, 438] width 344 height 41
drag, startPoint x: 794, startPoint y: 512, endPoint x: 788, endPoint y: 395, distance: 117.1
click at [788, 395] on div "Continue to Youka Continue with Google or Email address Continue Secured by" at bounding box center [880, 305] width 587 height 481
click at [788, 397] on div "Continue to Youka Continue with Google or Email address Continue" at bounding box center [882, 284] width 346 height 267
drag, startPoint x: 788, startPoint y: 397, endPoint x: 789, endPoint y: 344, distance: 53.3
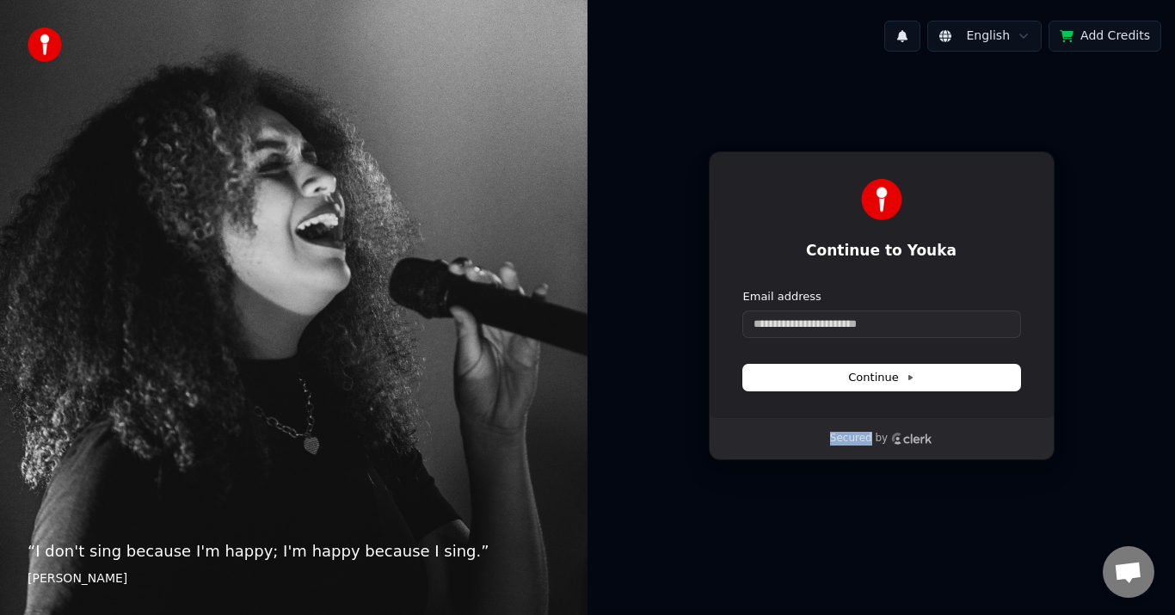
click at [789, 344] on div "Continue to Youka Continue with Google or Email address Continue" at bounding box center [882, 284] width 346 height 267
click at [789, 344] on form "Email address Continue" at bounding box center [881, 339] width 277 height 101
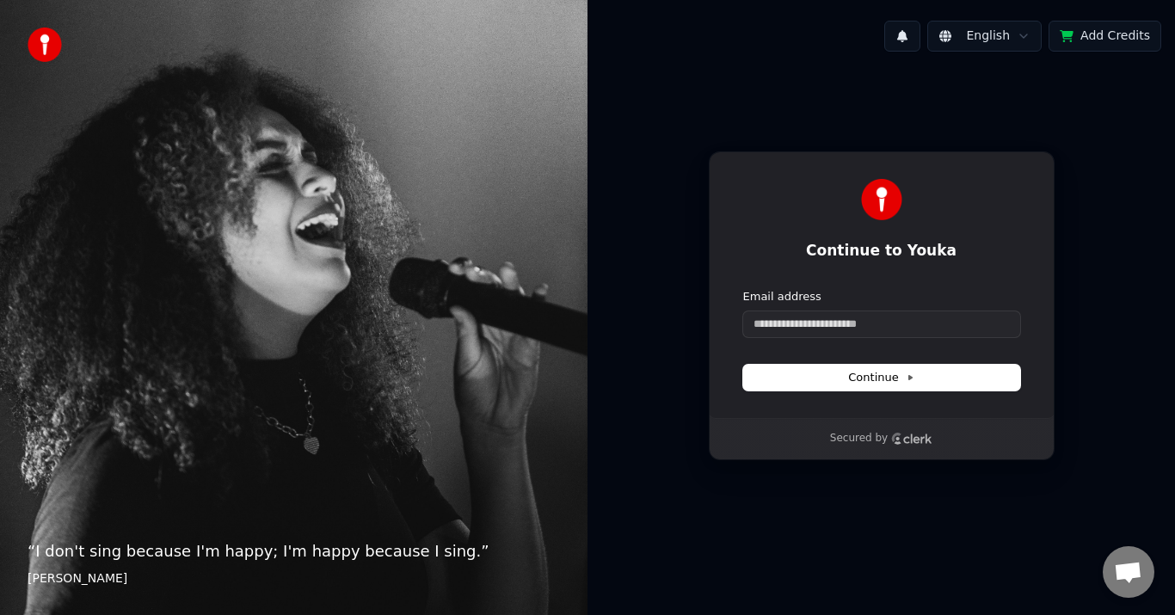
click at [789, 344] on form "Email address Continue" at bounding box center [881, 339] width 277 height 101
drag, startPoint x: 789, startPoint y: 344, endPoint x: 789, endPoint y: 246, distance: 98.0
click at [789, 246] on div "Continue to Youka Continue with Google or Email address Continue" at bounding box center [882, 284] width 346 height 267
click at [789, 246] on h1 "Continue to Youka" at bounding box center [881, 251] width 277 height 21
click at [796, 188] on div at bounding box center [881, 199] width 277 height 41
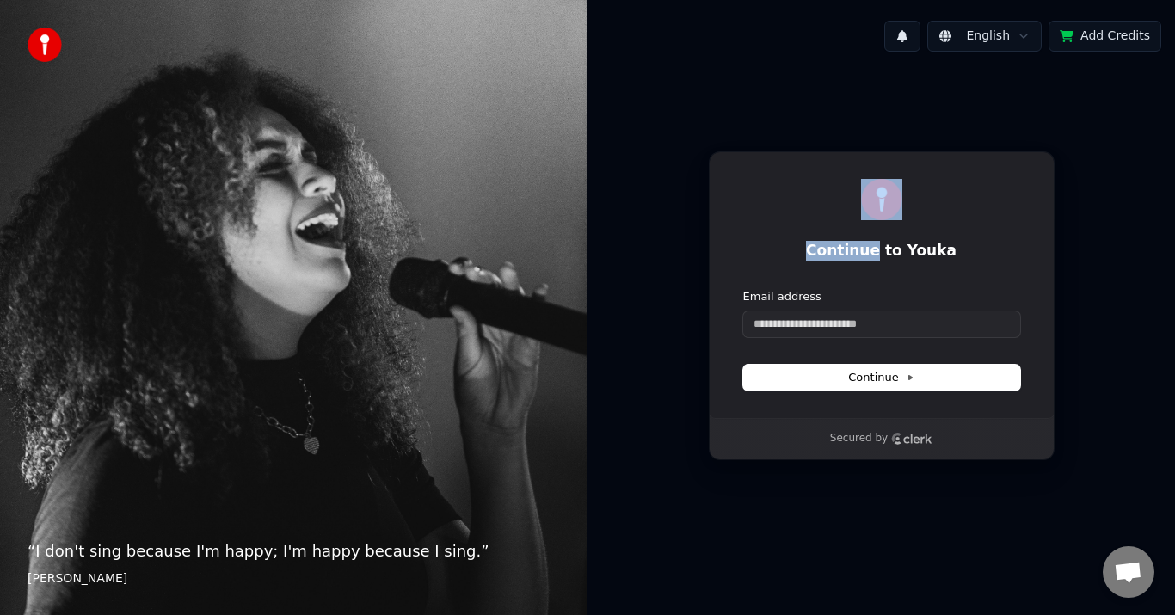
drag, startPoint x: 796, startPoint y: 188, endPoint x: 799, endPoint y: 204, distance: 15.7
click at [799, 204] on div at bounding box center [881, 199] width 277 height 41
click at [824, 164] on div "Continue to Youka Continue with Google or Email address Continue" at bounding box center [882, 284] width 346 height 267
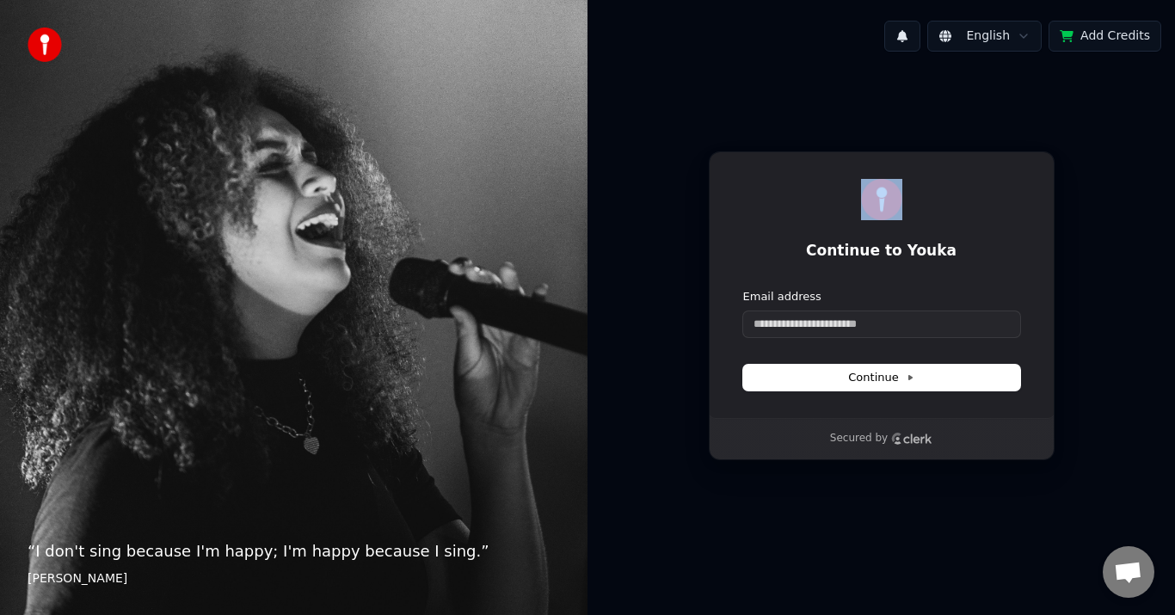
click at [824, 164] on div "Continue to Youka Continue with Google or Email address Continue" at bounding box center [882, 284] width 346 height 267
click at [807, 187] on div at bounding box center [881, 199] width 277 height 41
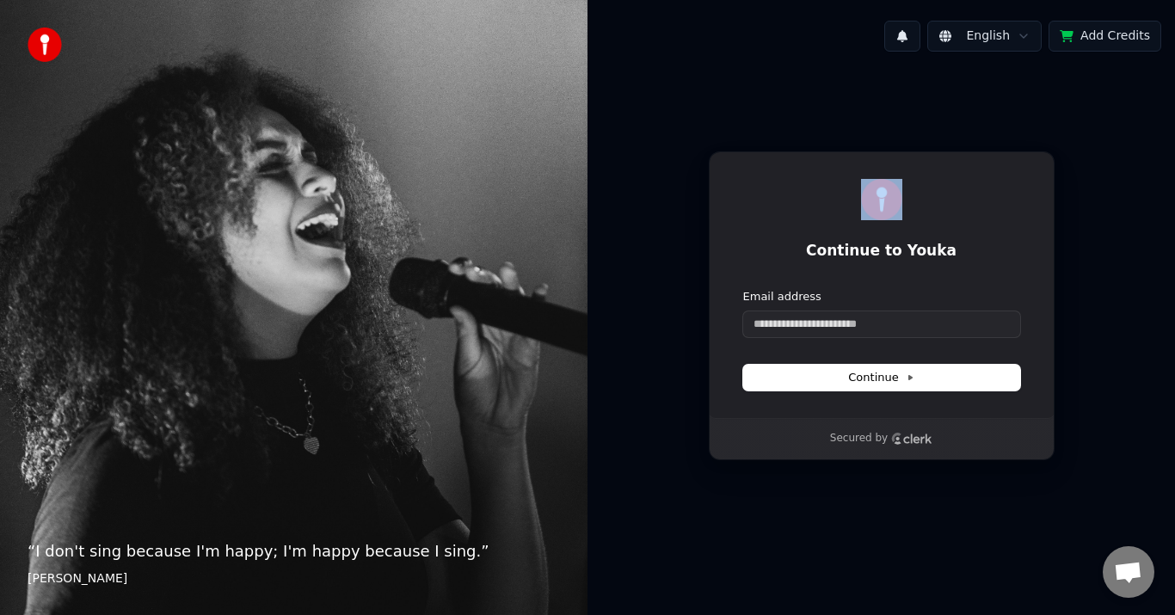
click at [807, 187] on div at bounding box center [881, 199] width 277 height 41
drag, startPoint x: 807, startPoint y: 187, endPoint x: 809, endPoint y: 209, distance: 22.5
click at [809, 209] on div at bounding box center [881, 199] width 277 height 41
click at [808, 236] on div "Continue to Youka" at bounding box center [881, 220] width 277 height 83
drag, startPoint x: 836, startPoint y: 37, endPoint x: 833, endPoint y: -20, distance: 56.8
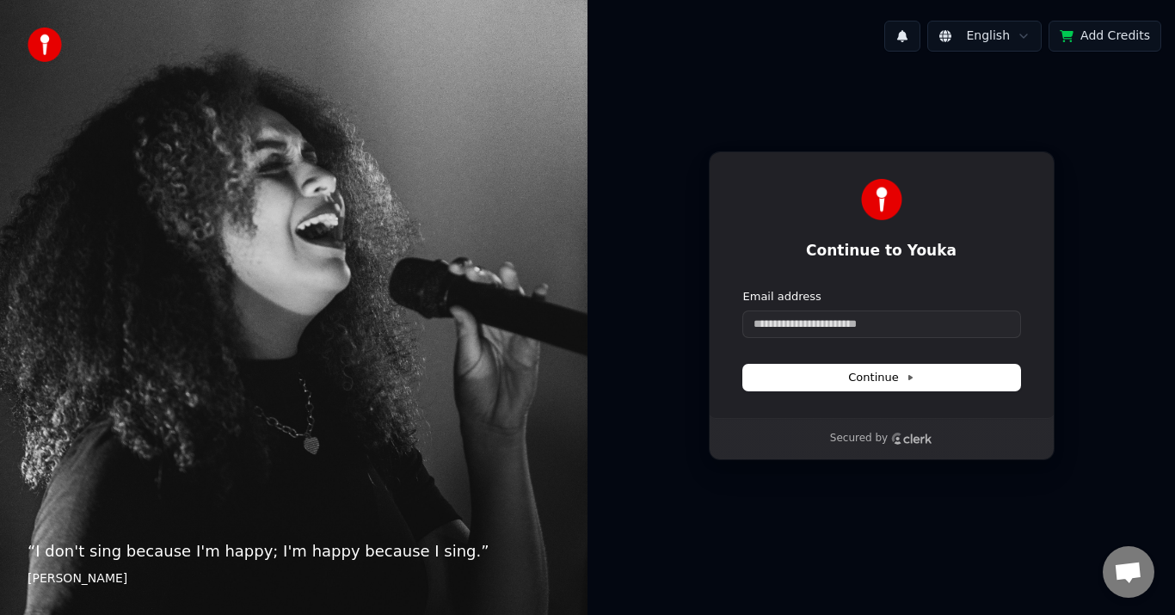
click at [833, 0] on html "“ [PERSON_NAME]'t sing because I'm happy; I'm happy because I sing. ” [PERSON_N…" at bounding box center [587, 307] width 1175 height 615
click at [832, 15] on div "English Add Credits" at bounding box center [880, 36] width 587 height 58
click at [851, 334] on input "Email address" at bounding box center [881, 324] width 277 height 26
drag, startPoint x: 851, startPoint y: 334, endPoint x: 843, endPoint y: 322, distance: 14.3
click at [843, 322] on input "********" at bounding box center [881, 324] width 277 height 26
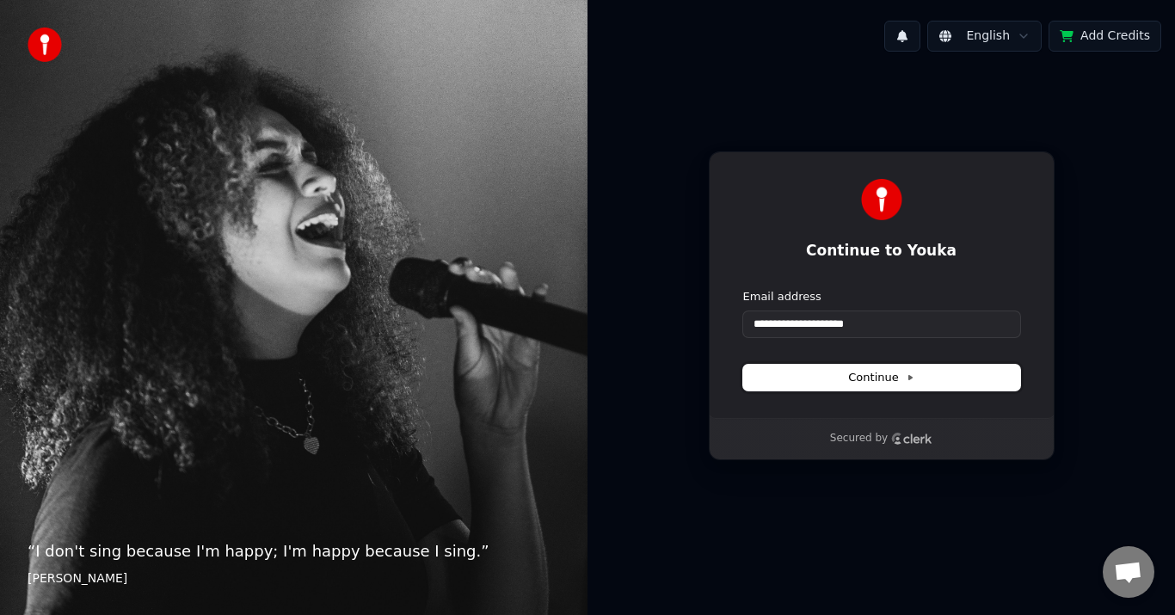
click at [851, 374] on span "Continue" at bounding box center [880, 377] width 65 height 15
type input "**********"
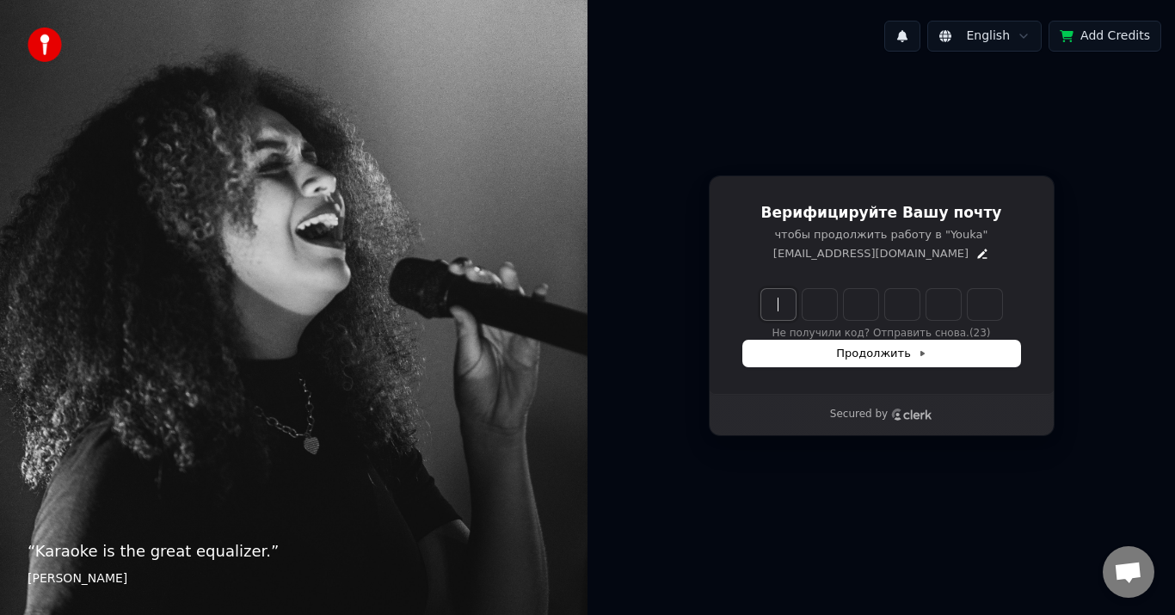
click at [780, 303] on input "Enter verification code" at bounding box center [898, 304] width 275 height 31
type input "******"
